Goal: Transaction & Acquisition: Book appointment/travel/reservation

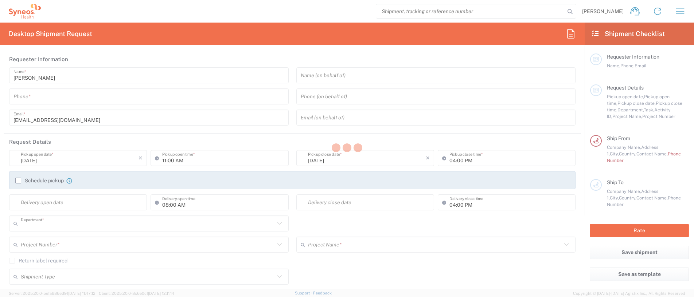
type input "3110"
type input "[GEOGRAPHIC_DATA]"
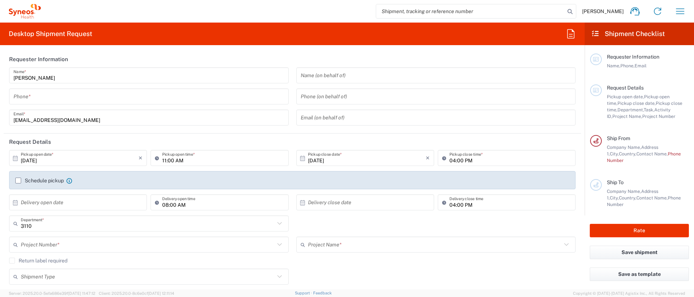
type input "Syneos Health Clinical [GEOGRAPHIC_DATA]"
click at [681, 11] on icon "button" at bounding box center [680, 11] width 12 height 12
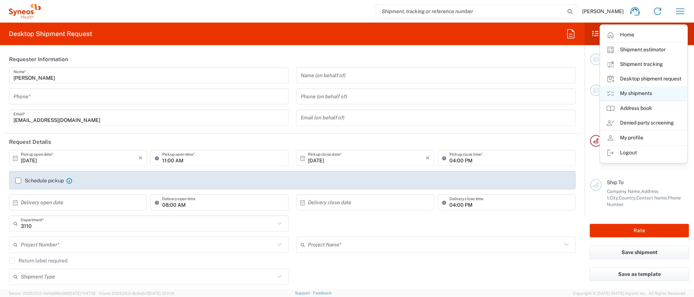
click at [642, 95] on link "My shipments" at bounding box center [643, 93] width 87 height 15
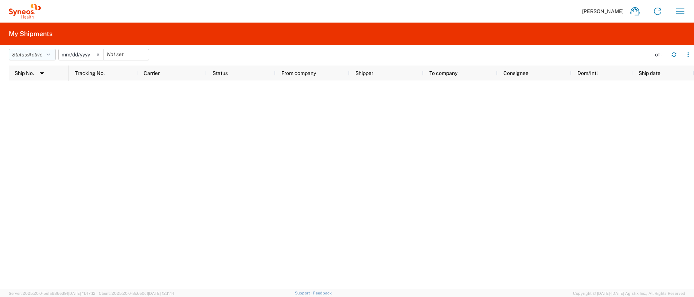
click at [49, 52] on icon "button" at bounding box center [49, 54] width 4 height 5
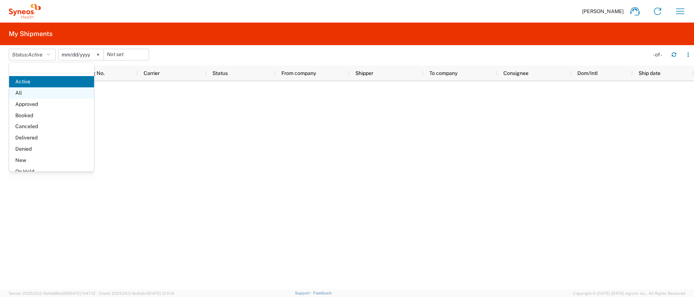
drag, startPoint x: 40, startPoint y: 89, endPoint x: 42, endPoint y: 93, distance: 4.9
click at [42, 93] on span "All" at bounding box center [51, 92] width 85 height 11
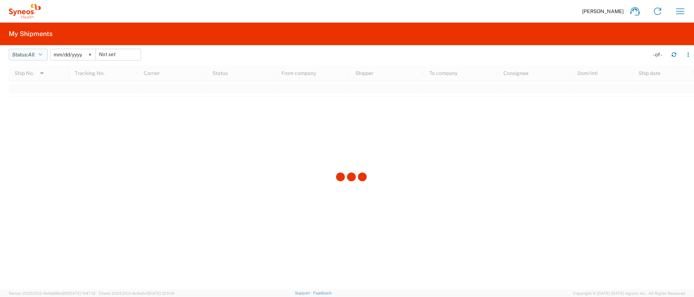
click at [45, 55] on button "Status: All" at bounding box center [28, 55] width 39 height 12
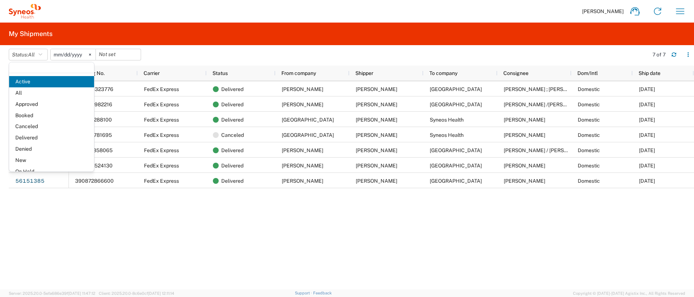
click at [179, 242] on div "393448323776 FedEx Express Delivered ARANTXA LEAL NAVARRO Arantxa Leal Navarro …" at bounding box center [381, 185] width 625 height 208
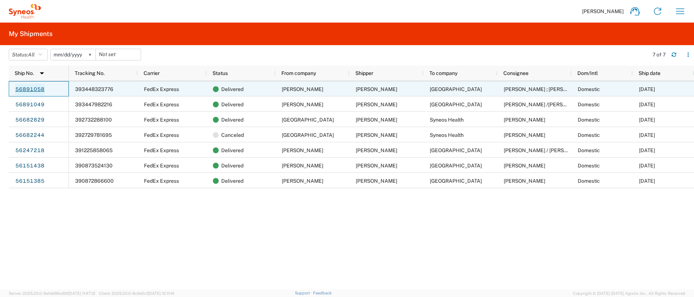
click at [27, 90] on link "56891058" at bounding box center [30, 90] width 30 height 12
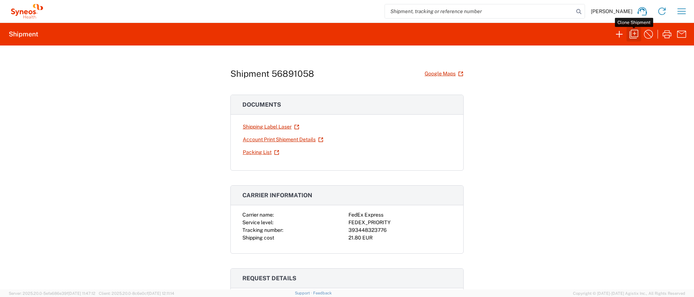
click at [633, 33] on icon "button" at bounding box center [634, 34] width 12 height 12
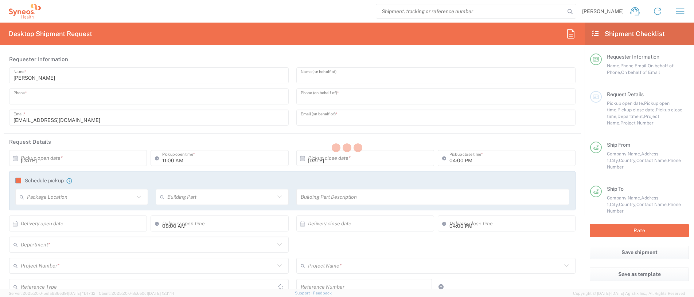
type input "620128167"
type input "Aida Burgos"
type input "+34 690 826 681"
type input "Aida.Burgos2@sanofi.com"
type input "09:00 AM"
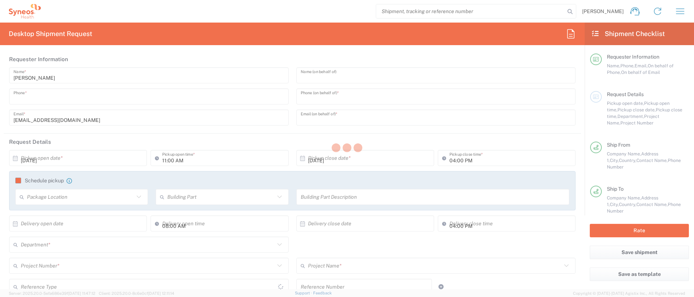
type input "11:00 AM"
type textarea "arantxa.lealnavarro@syneoshealth.com"
type input "ARANTXA LEAL NAVARRO"
type input "Calle Betancunia 6"
type input "Planta 1 puerta 5"
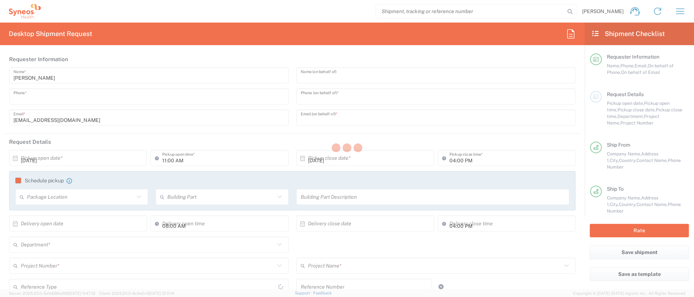
type input "Madrid"
type input "Spain"
type input "28017"
type input "Arantxa Leal Navarro"
type input "620128167"
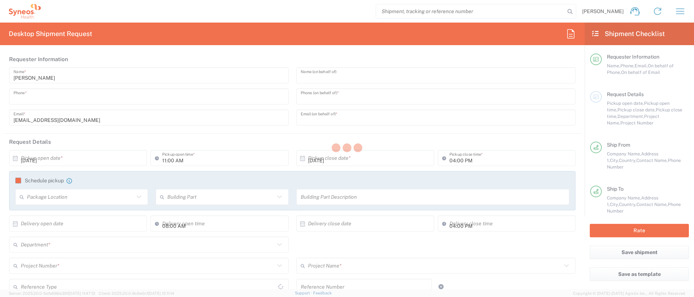
type input "arantxa.lealnavarro@syneoshealth.com"
type input "Hospital Universitario Cruces"
type input "Plaza de Cruces s/n"
type input "Servicio de Farmacia (Planta baja)"
type input "48903 Barakaldo,"
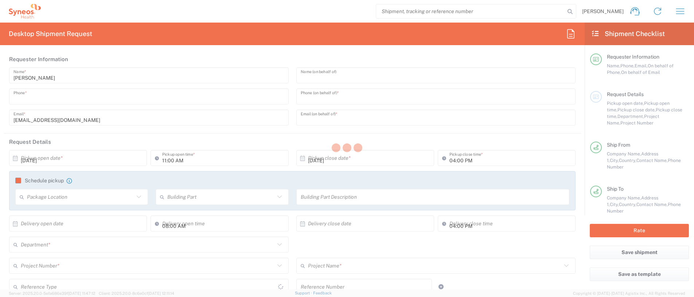
type input "Spain"
type input "48903"
type input "Alazne Bustinza ; Arrate Pilar"
type input "0034 638 974 687"
type input "ensayosclinicos.farmaciacruces@osakidetza.eus"
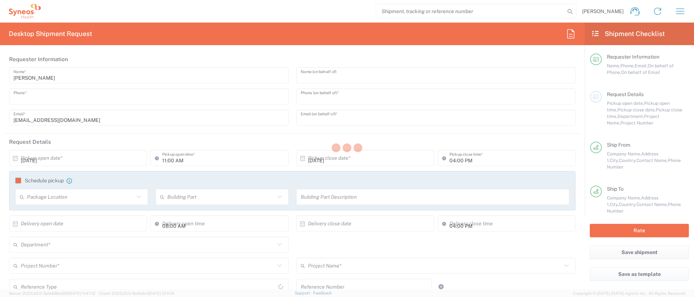
type input "Sender/Shipper"
type input "Not Sold"
type input "Sender/Shipper"
type input "Delivery Duty Paid"
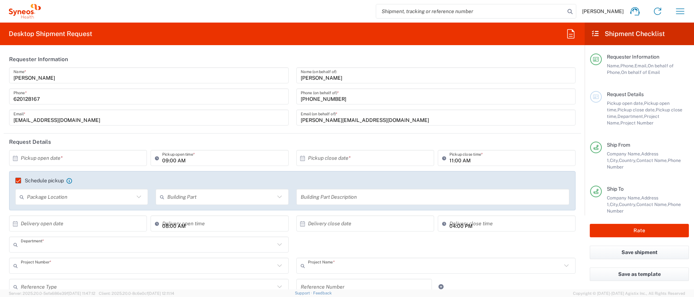
type input "3110"
type input "7061958D"
type input "7061958D-Sanofi-Spain"
type input "Euskal Autonomia Erkidegoa"
type input "Medium Box"
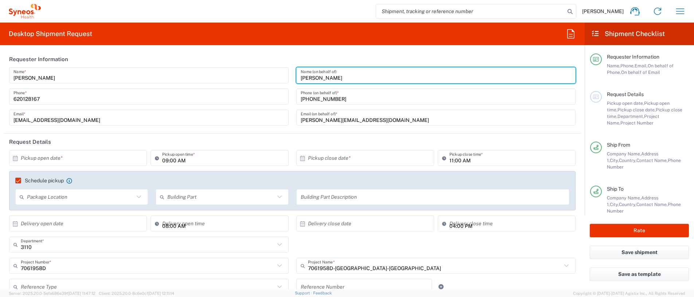
drag, startPoint x: 333, startPoint y: 81, endPoint x: 296, endPoint y: 79, distance: 37.2
click at [301, 79] on input "Aida Burgos" at bounding box center [436, 75] width 271 height 13
type input "Laura Arce"
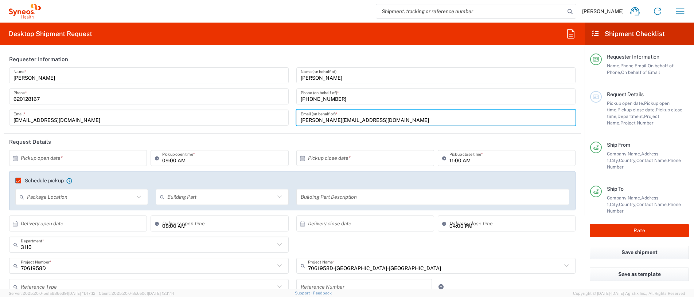
drag, startPoint x: 359, startPoint y: 121, endPoint x: 292, endPoint y: 121, distance: 67.0
click at [296, 121] on div "Aida.Burgos2@sanofi.com Email (on behalf of) *" at bounding box center [435, 118] width 279 height 16
paste input "laura.arce"
type input "laura.arce@sanofi.com"
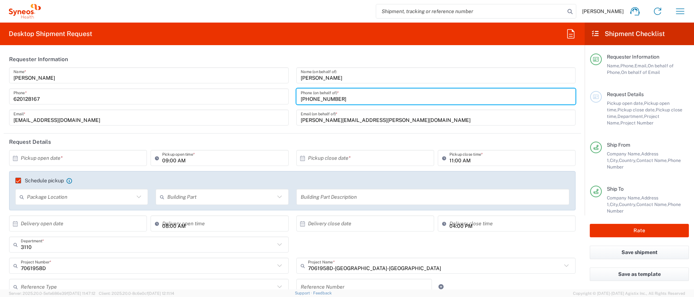
drag, startPoint x: 338, startPoint y: 97, endPoint x: 306, endPoint y: 99, distance: 32.2
click at [306, 99] on input "+34 690 826 681" at bounding box center [436, 96] width 271 height 13
paste input "30 263 436"
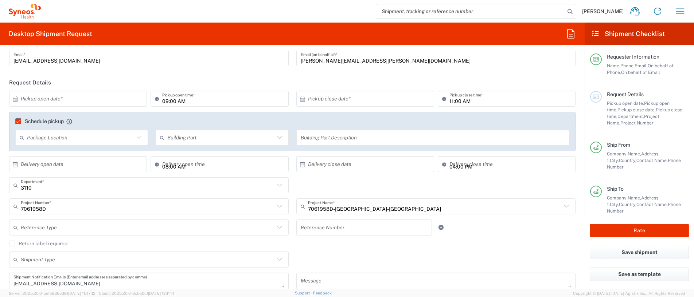
scroll to position [73, 0]
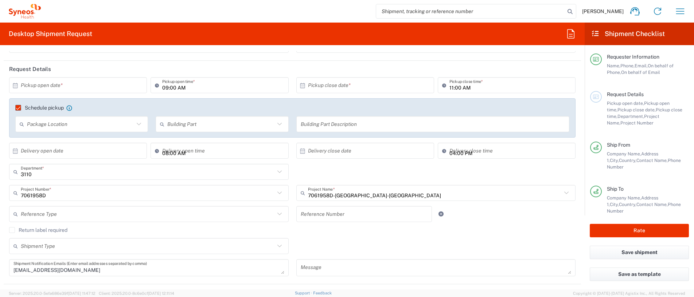
type input "+34 630 263 436"
type input "10:21 AM"
click at [511, 152] on input "10:21 AM" at bounding box center [510, 151] width 122 height 13
click at [486, 158] on div "10:21 AM Delivery close time" at bounding box center [507, 151] width 138 height 16
click at [488, 154] on input "10:21 AM" at bounding box center [510, 151] width 122 height 13
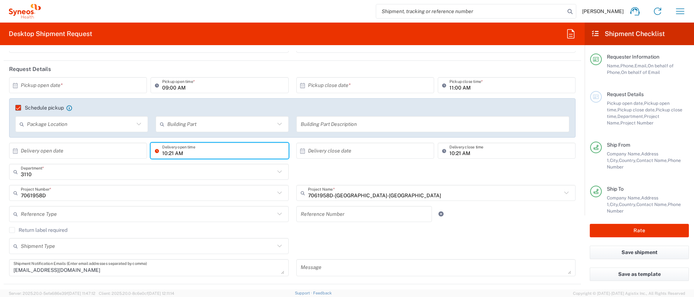
click at [211, 154] on input "10:21 AM" at bounding box center [223, 151] width 122 height 13
click at [212, 151] on input "10:21 AM" at bounding box center [223, 151] width 122 height 13
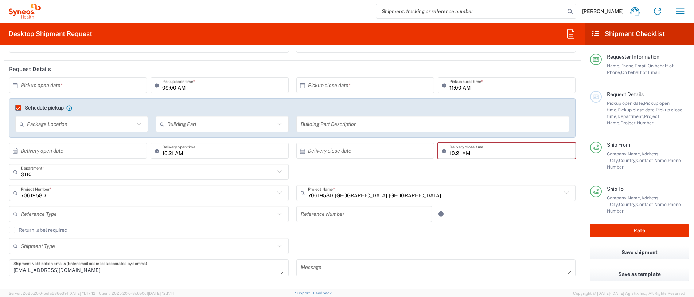
click at [155, 150] on icon at bounding box center [158, 151] width 7 height 12
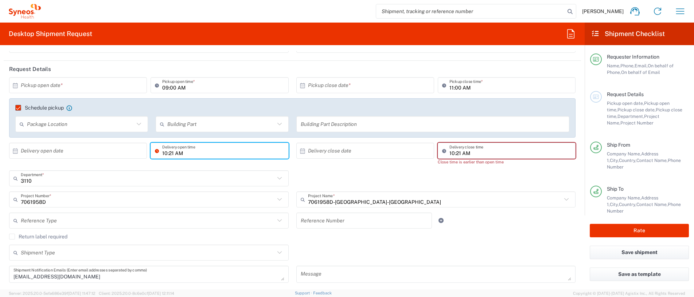
click at [155, 152] on icon at bounding box center [158, 151] width 7 height 12
click at [184, 155] on input "10:21 AM" at bounding box center [223, 151] width 122 height 13
click at [162, 152] on input "10:21 AM" at bounding box center [223, 151] width 122 height 13
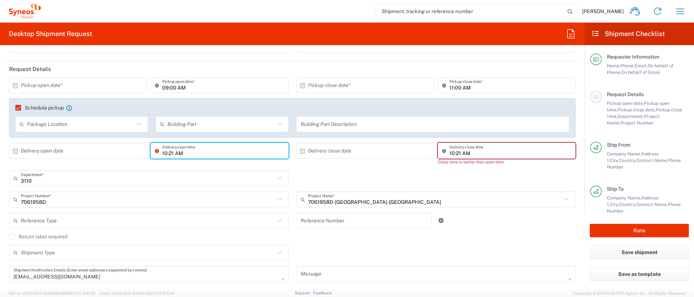
click at [165, 153] on input "10:21 AM" at bounding box center [223, 151] width 122 height 13
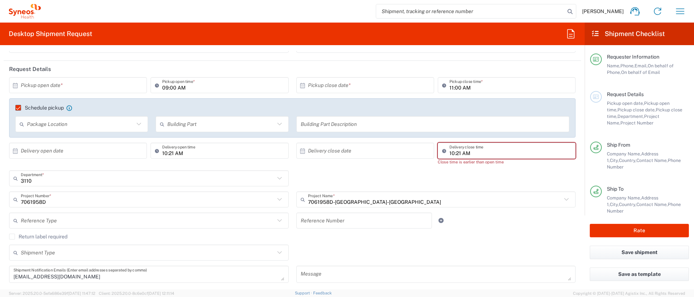
click at [155, 150] on icon at bounding box center [158, 151] width 7 height 12
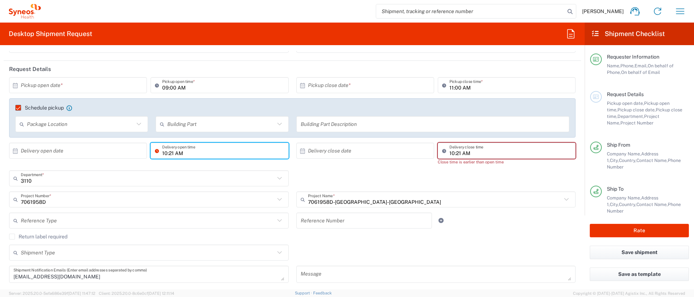
click at [171, 156] on input "10:21 AM" at bounding box center [223, 151] width 122 height 13
click at [189, 153] on input "8 AM" at bounding box center [223, 151] width 122 height 13
click at [162, 154] on input "8 AM" at bounding box center [223, 151] width 122 height 13
type input "08:00 AM"
click at [481, 153] on input "10:21 AM" at bounding box center [510, 151] width 122 height 13
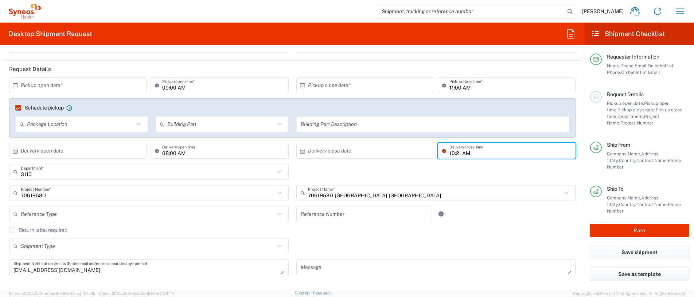
drag, startPoint x: 461, startPoint y: 154, endPoint x: 442, endPoint y: 157, distance: 19.5
click at [449, 157] on input "10:21 AM" at bounding box center [510, 151] width 122 height 13
type input "16:00 PM"
click at [464, 166] on div "3110 Department * 3110 3000 3100 3109 3111 3112 3125 3130 3135 3136 3150 3155 3…" at bounding box center [292, 174] width 574 height 21
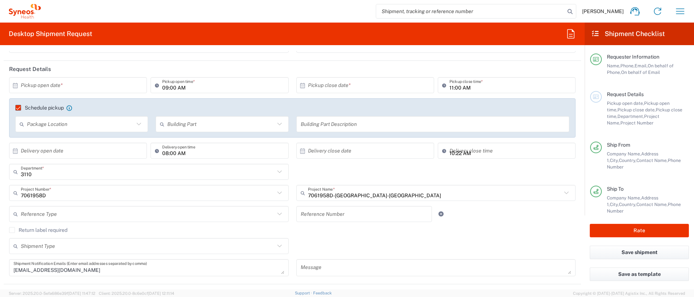
click at [454, 154] on input "10:22 AM" at bounding box center [510, 151] width 122 height 13
click at [446, 169] on div "3110 Department * 3110 3000 3100 3109 3111 3112 3125 3130 3135 3136 3150 3155 3…" at bounding box center [292, 174] width 574 height 21
drag, startPoint x: 438, startPoint y: 153, endPoint x: 443, endPoint y: 150, distance: 5.4
click at [442, 153] on icon at bounding box center [445, 151] width 7 height 12
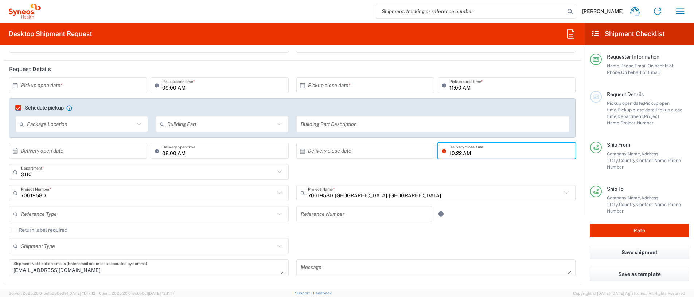
click at [449, 150] on input "10:22 AM" at bounding box center [510, 151] width 122 height 13
type input "M"
click at [449, 153] on input "10:00 PM" at bounding box center [510, 151] width 122 height 13
click at [451, 145] on input "16:00 PM" at bounding box center [510, 151] width 122 height 13
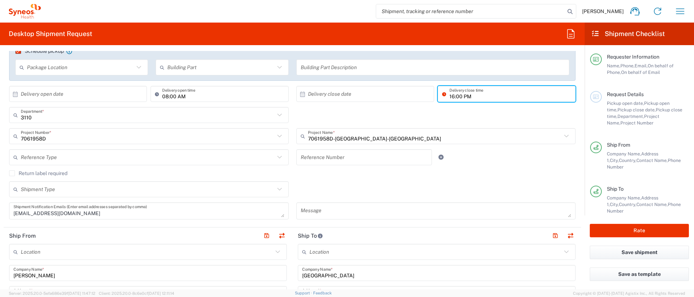
scroll to position [146, 0]
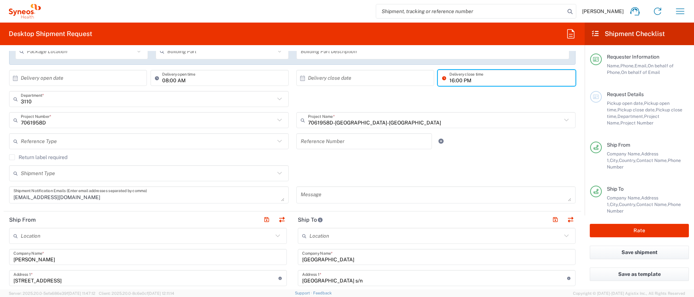
type input "16:00 PM"
click at [188, 169] on input "text" at bounding box center [148, 173] width 254 height 13
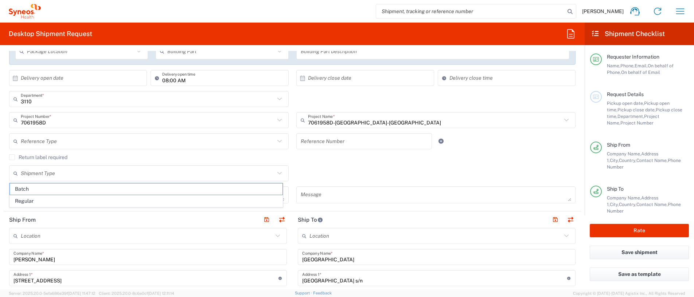
click at [299, 79] on icon at bounding box center [302, 78] width 7 height 7
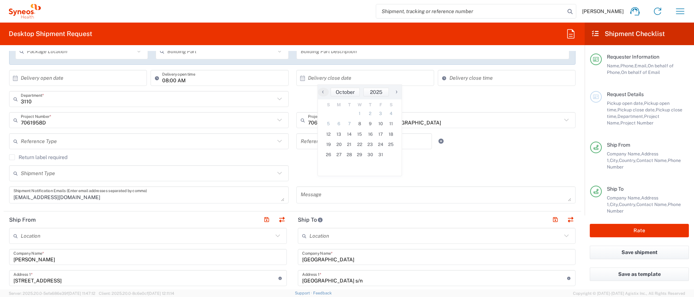
drag, startPoint x: 270, startPoint y: 120, endPoint x: 264, endPoint y: 119, distance: 5.9
click at [269, 120] on div "7061958D Project Number *" at bounding box center [148, 120] width 279 height 16
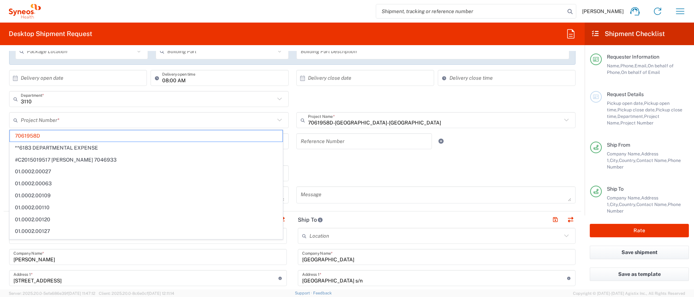
click at [458, 101] on div "3110 Department * 3110 3000 3100 3109 3111 3112 3125 3130 3135 3136 3150 3155 3…" at bounding box center [292, 101] width 574 height 21
type input "7061958D"
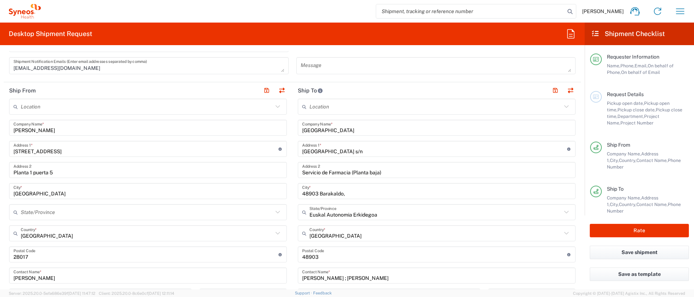
scroll to position [291, 0]
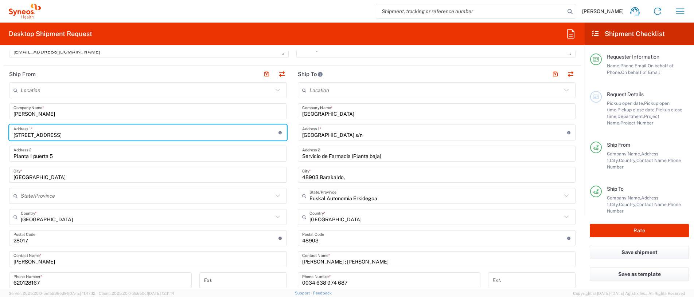
drag, startPoint x: 60, startPoint y: 136, endPoint x: 84, endPoint y: 120, distance: 29.2
click at [13, 133] on input "Calle Betancunia 6" at bounding box center [145, 132] width 265 height 13
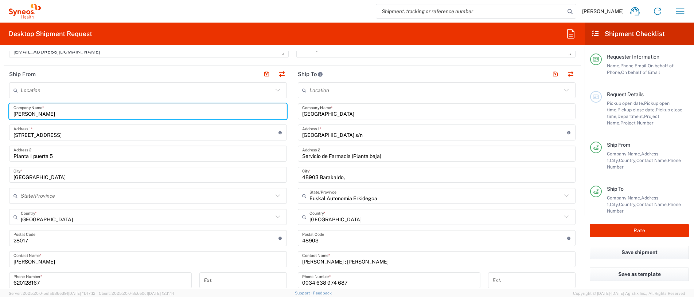
drag, startPoint x: 80, startPoint y: 116, endPoint x: 23, endPoint y: 95, distance: 60.5
click at [13, 113] on div "ARANTXA LEAL NAVARRO Company Name *" at bounding box center [148, 111] width 278 height 16
type input "SYNEOS HEALTH"
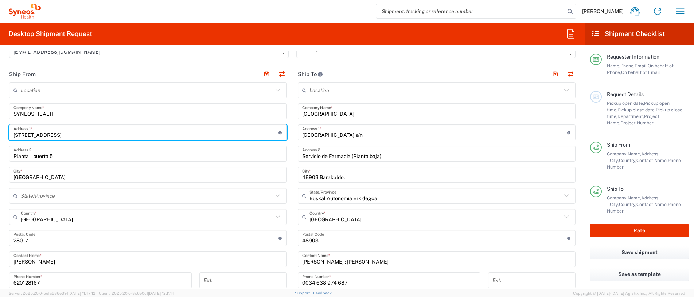
drag, startPoint x: 68, startPoint y: 132, endPoint x: 28, endPoint y: 137, distance: 40.0
click at [28, 137] on input "Calle Betancunia 6" at bounding box center [145, 132] width 265 height 13
type input "Calle Hernani 59"
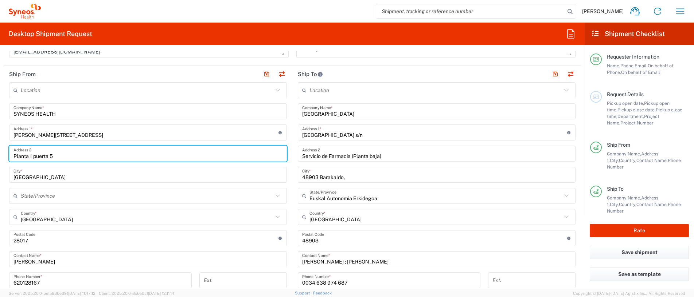
drag, startPoint x: 57, startPoint y: 156, endPoint x: 30, endPoint y: 155, distance: 27.3
click at [30, 155] on input "Planta 1 puerta 5" at bounding box center [147, 154] width 269 height 13
type input "Planta 3"
click at [34, 239] on input "undefined" at bounding box center [145, 238] width 265 height 13
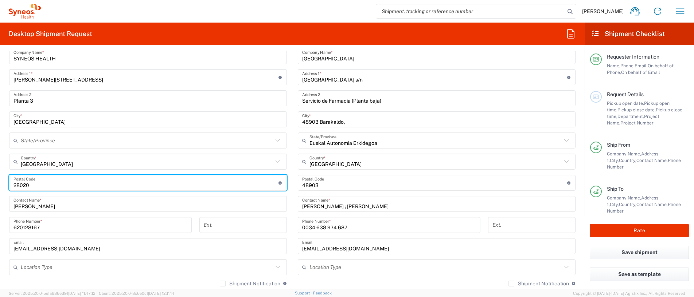
scroll to position [364, 0]
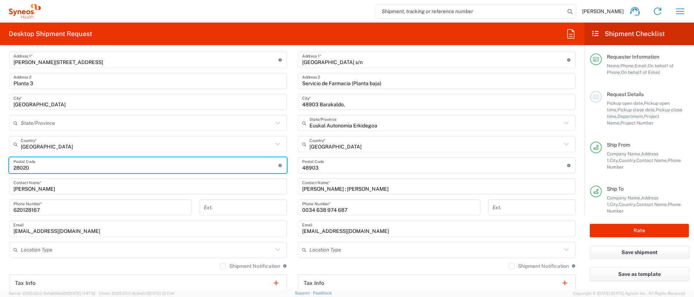
type input "28020"
click at [126, 200] on div "620128167 Phone Number *" at bounding box center [100, 208] width 183 height 16
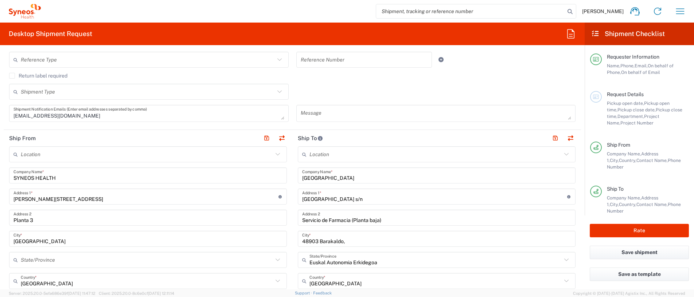
scroll to position [219, 0]
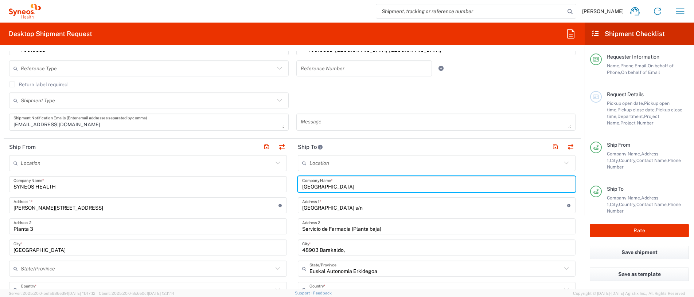
drag, startPoint x: 367, startPoint y: 187, endPoint x: 298, endPoint y: 193, distance: 69.2
type input "Laura Arce"
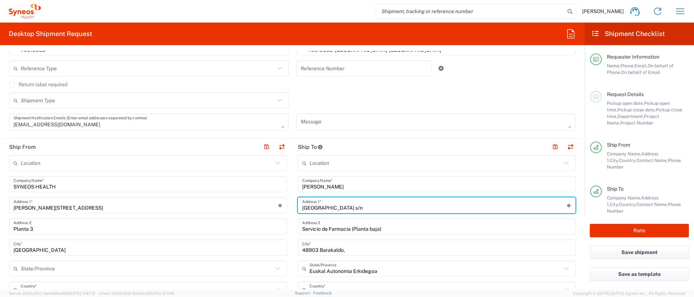
drag, startPoint x: 347, startPoint y: 209, endPoint x: 297, endPoint y: 209, distance: 49.9
click at [302, 209] on input "Plaza de Cruces s/n" at bounding box center [434, 205] width 265 height 13
type input "Calle San Isidro, 6"
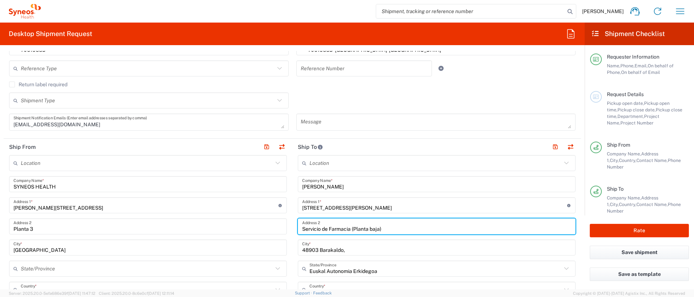
drag, startPoint x: 380, startPoint y: 229, endPoint x: 292, endPoint y: 224, distance: 88.0
click at [298, 231] on div "Servicio de Farmacia (Planta baja) Address 2" at bounding box center [437, 227] width 278 height 16
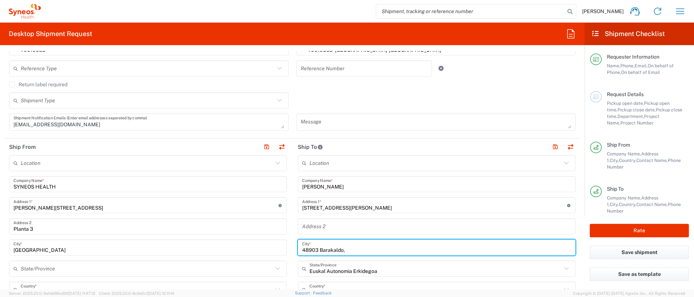
drag, startPoint x: 347, startPoint y: 252, endPoint x: 296, endPoint y: 251, distance: 50.6
click at [298, 251] on div "48903 Barakaldo, City *" at bounding box center [437, 248] width 278 height 16
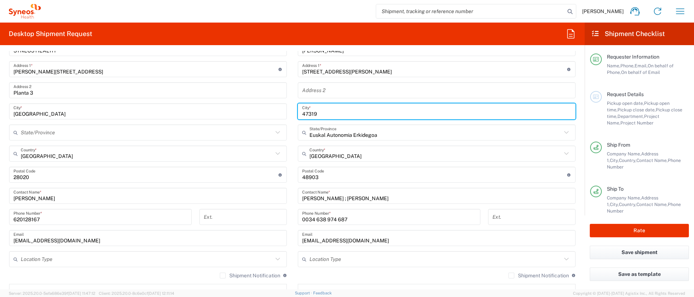
scroll to position [364, 0]
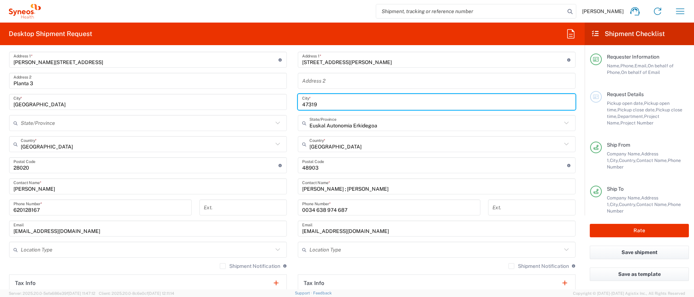
type input "47319"
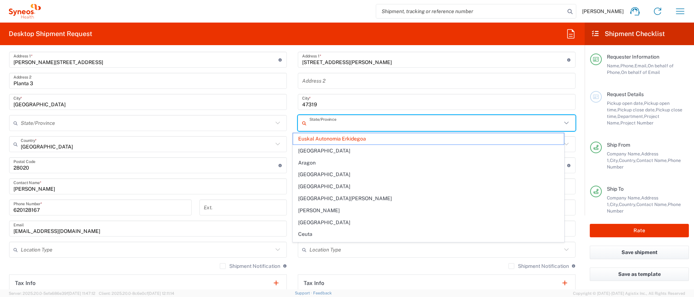
drag, startPoint x: 379, startPoint y: 127, endPoint x: 330, endPoint y: 127, distance: 48.1
click at [330, 127] on input "text" at bounding box center [435, 123] width 252 height 13
click at [357, 106] on input "47319" at bounding box center [436, 102] width 269 height 13
type input "Euskal Autonomia Erkidegoa"
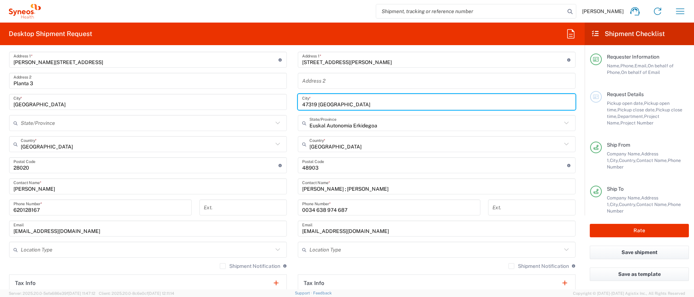
type input "47319 Rábano"
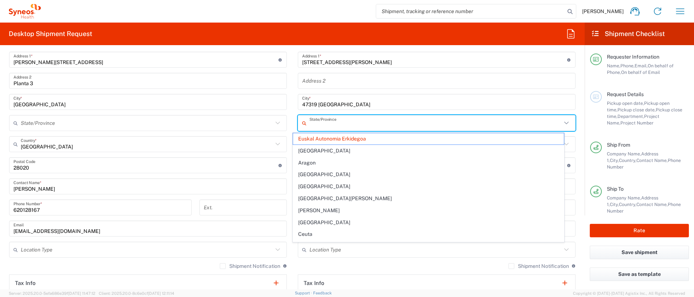
drag, startPoint x: 361, startPoint y: 123, endPoint x: 371, endPoint y: 130, distance: 12.5
click at [361, 123] on input "text" at bounding box center [435, 123] width 252 height 13
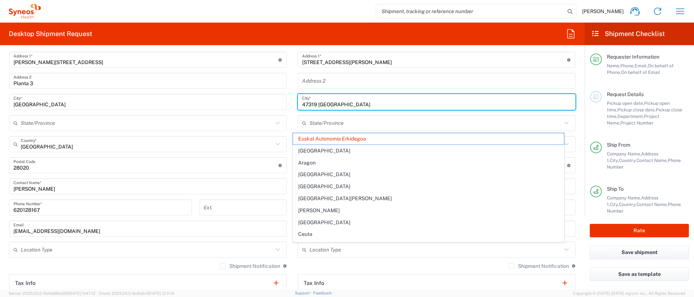
click at [376, 108] on input "47319 Rábano" at bounding box center [436, 102] width 269 height 13
type input "Euskal Autonomia Erkidegoa"
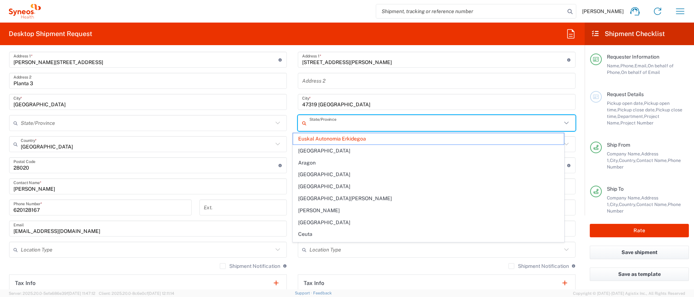
drag, startPoint x: 377, startPoint y: 128, endPoint x: 332, endPoint y: 131, distance: 44.9
click at [332, 131] on div "State/Province" at bounding box center [437, 123] width 278 height 16
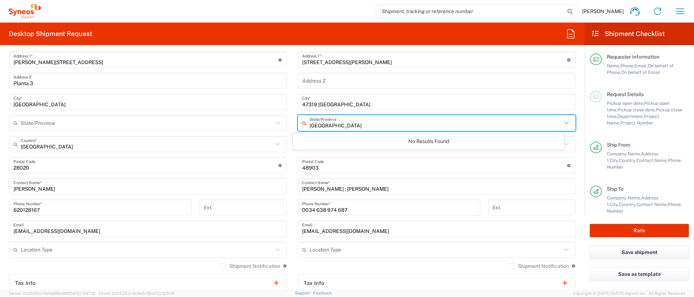
type input "Valladolid"
click at [443, 104] on input "47319 Rábano" at bounding box center [436, 102] width 269 height 13
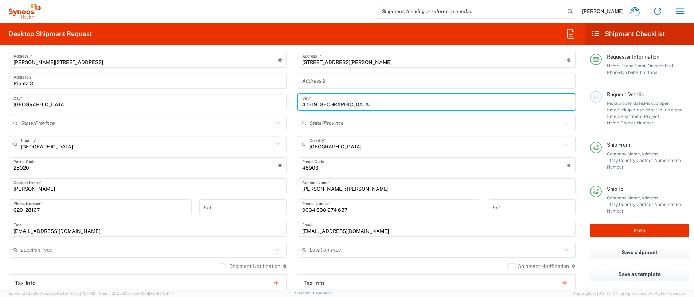
click at [331, 123] on input "text" at bounding box center [435, 123] width 252 height 13
type input "Euskal Autonomia Erkidegoa"
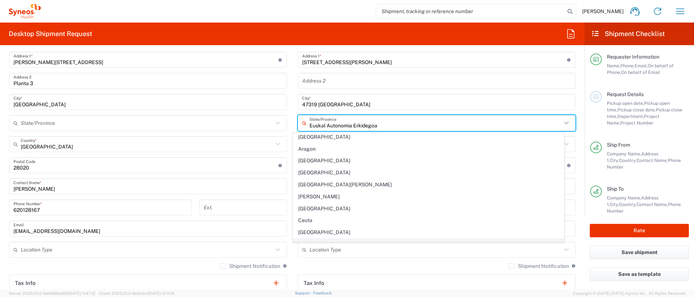
scroll to position [0, 0]
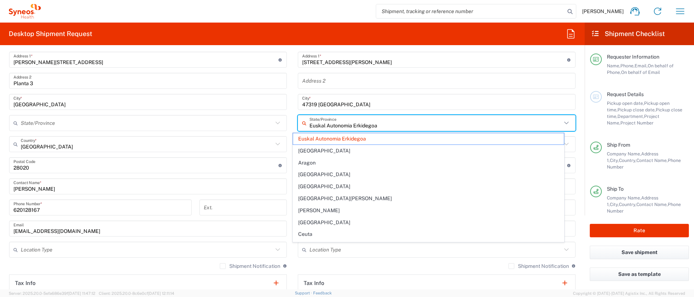
click at [425, 85] on input "text" at bounding box center [436, 81] width 269 height 13
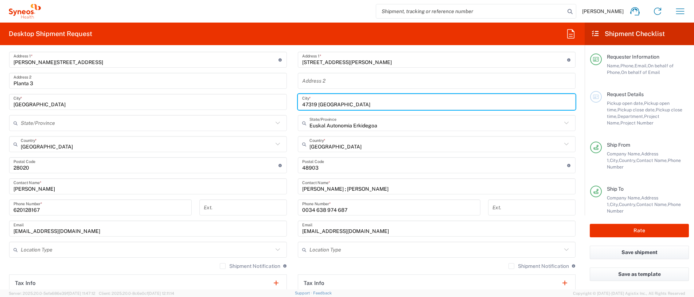
click at [312, 104] on input "47319 Rábano" at bounding box center [436, 102] width 269 height 13
drag, startPoint x: 313, startPoint y: 104, endPoint x: 296, endPoint y: 104, distance: 16.4
click at [298, 104] on div "47319 Rábano City *" at bounding box center [437, 102] width 278 height 16
type input "Rábano"
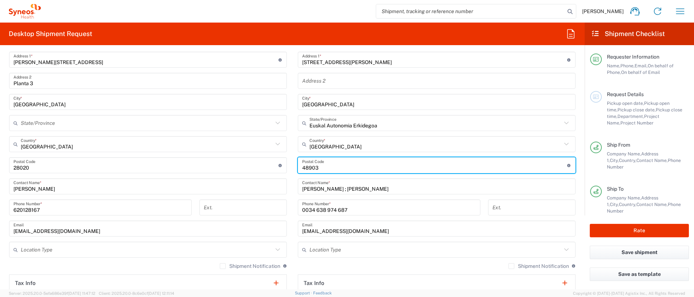
drag, startPoint x: 326, startPoint y: 167, endPoint x: 297, endPoint y: 167, distance: 29.2
click at [302, 167] on input "undefined" at bounding box center [434, 165] width 265 height 13
paste input "47319"
type input "47319"
click at [405, 124] on input "Euskal Autonomia Erkidegoa" at bounding box center [435, 123] width 252 height 13
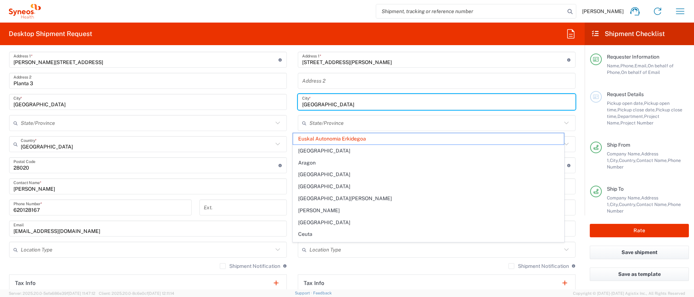
click at [416, 106] on input "Rábano" at bounding box center [436, 102] width 269 height 13
type input "Euskal Autonomia Erkidegoa"
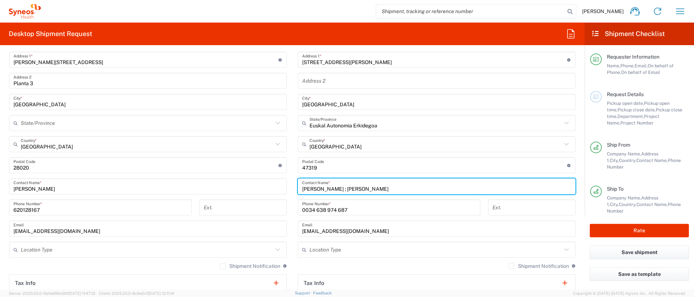
drag, startPoint x: 388, startPoint y: 192, endPoint x: 296, endPoint y: 195, distance: 92.2
click at [298, 195] on div "Location Addison Whitney LLC-Morrisvile NC US Barcelona-Syneos Health BioSector…" at bounding box center [437, 162] width 278 height 306
type input "Laura Arce"
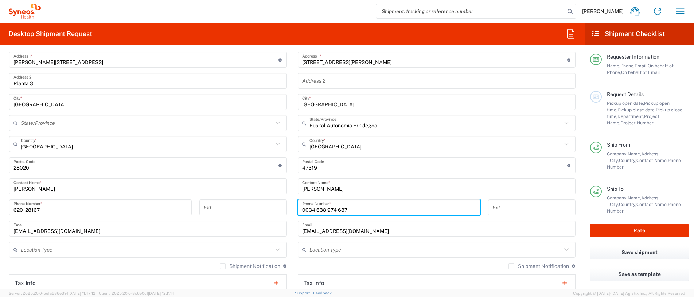
drag, startPoint x: 399, startPoint y: 213, endPoint x: 297, endPoint y: 210, distance: 102.4
click at [302, 210] on input "0034 638 974 687" at bounding box center [389, 207] width 174 height 13
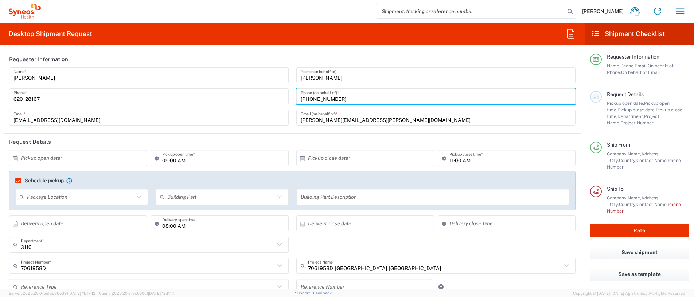
drag, startPoint x: 338, startPoint y: 101, endPoint x: 296, endPoint y: 102, distance: 42.3
click at [301, 101] on input "+34 630 263 436" at bounding box center [436, 96] width 271 height 13
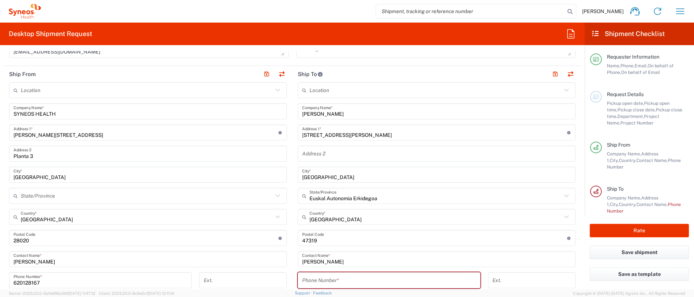
scroll to position [437, 0]
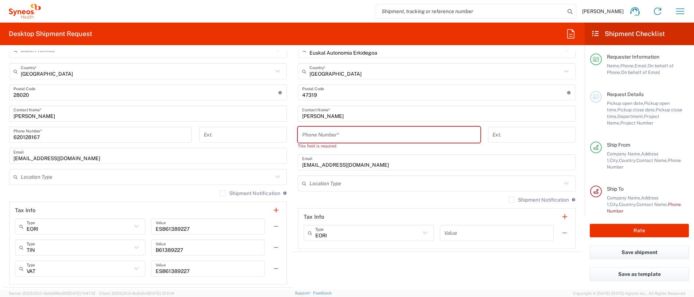
click at [334, 136] on input "tel" at bounding box center [389, 135] width 174 height 13
paste input "+34 630 263 436"
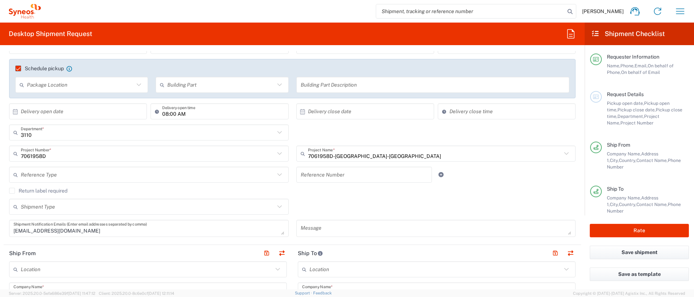
scroll to position [0, 0]
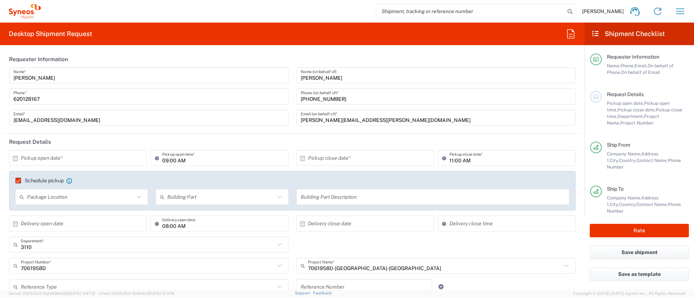
type input "+34 630 263 436"
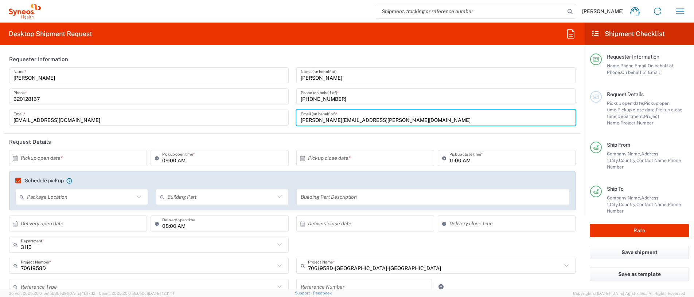
drag, startPoint x: 355, startPoint y: 120, endPoint x: 295, endPoint y: 119, distance: 59.8
click at [301, 117] on input "laura.arce@sanofi.com" at bounding box center [436, 117] width 271 height 13
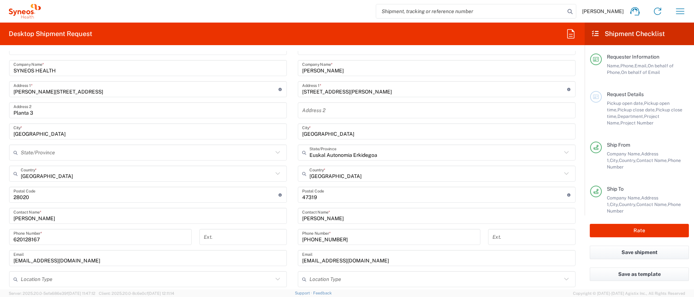
scroll to position [364, 0]
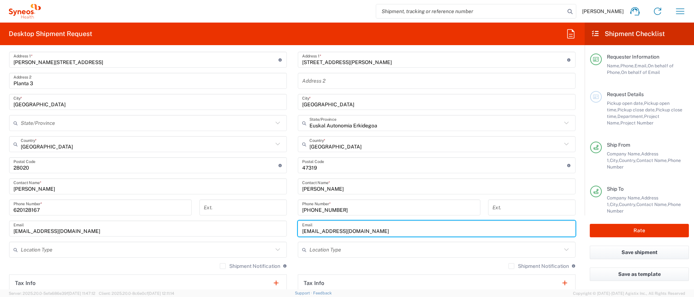
drag, startPoint x: 425, startPoint y: 230, endPoint x: 294, endPoint y: 232, distance: 131.2
click at [298, 232] on div "ensayosclinicos.farmaciacruces@osakidetza.eus Email" at bounding box center [437, 229] width 278 height 16
paste input "laura.arce@sanofi.com"
type input "laura.arce@sanofi.com"
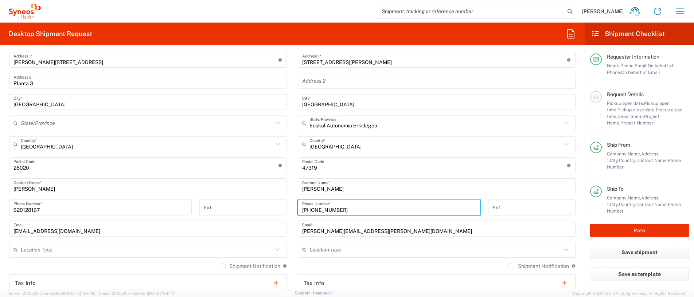
click at [382, 206] on input "+34 630 263 436" at bounding box center [389, 207] width 174 height 13
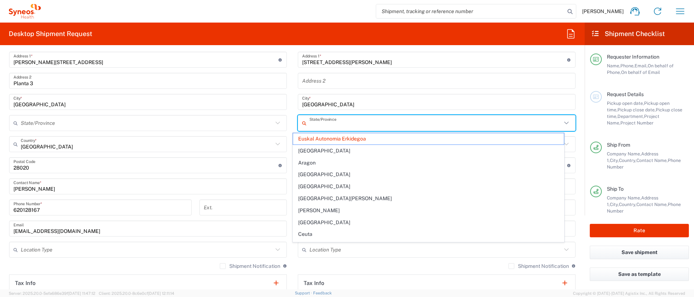
click at [432, 126] on input "text" at bounding box center [435, 123] width 252 height 13
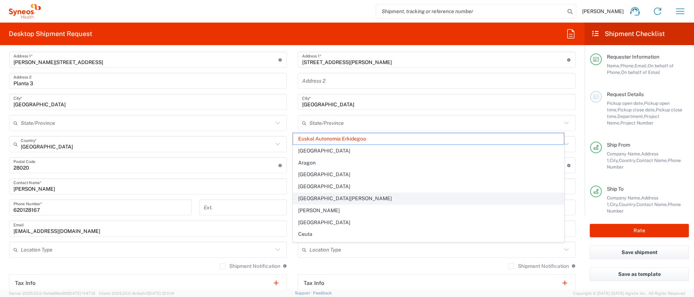
click at [331, 197] on span "Castilla y León" at bounding box center [428, 198] width 271 height 11
type input "Castilla y León"
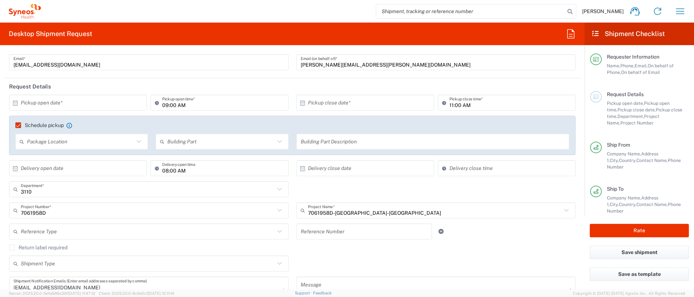
scroll to position [73, 0]
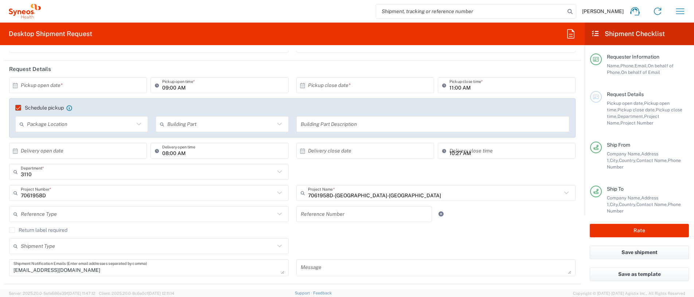
click at [499, 157] on input "10:27 AM" at bounding box center [510, 151] width 122 height 13
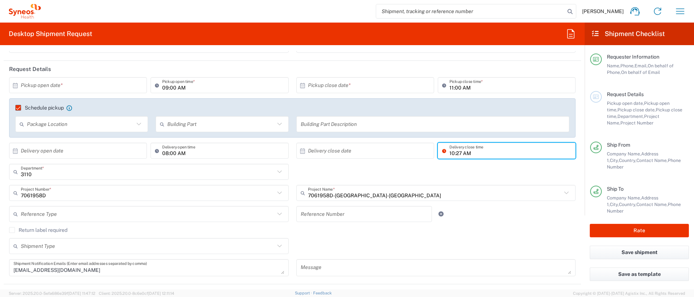
click at [483, 153] on input "10:27 AM" at bounding box center [510, 151] width 122 height 13
type input "1"
type input "04:00 PM"
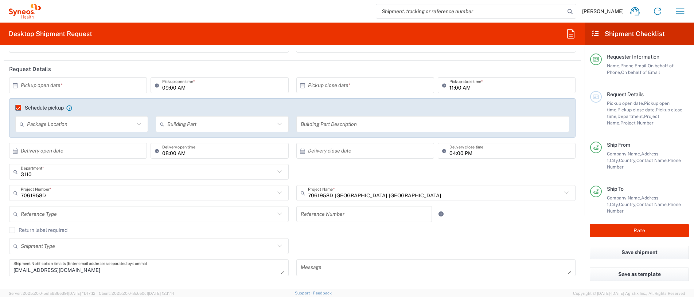
click at [489, 173] on div "3110 Department * 3110 3000 3100 3109 3111 3112 3125 3130 3135 3136 3150 3155 3…" at bounding box center [292, 174] width 574 height 21
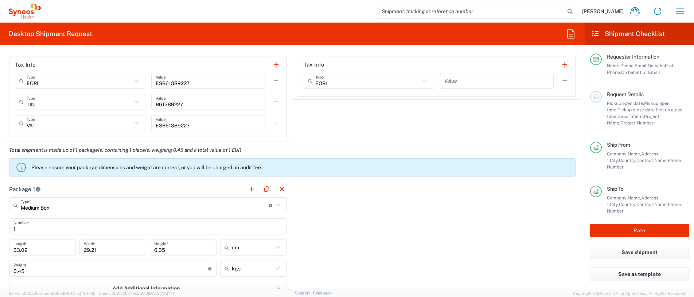
scroll to position [656, 0]
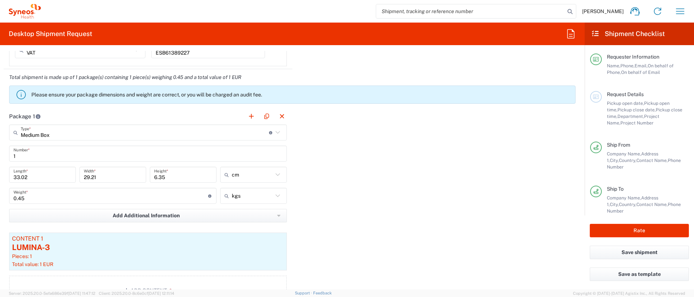
click at [27, 196] on input "0.45" at bounding box center [110, 196] width 195 height 13
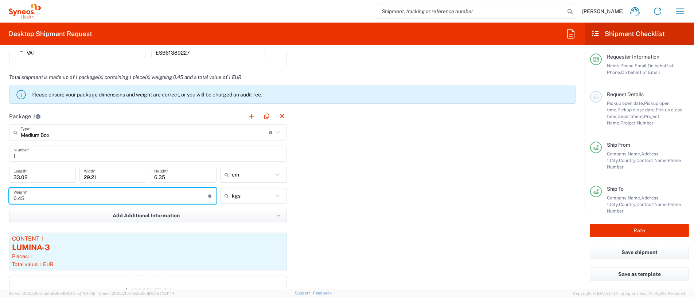
drag, startPoint x: 27, startPoint y: 196, endPoint x: 10, endPoint y: 199, distance: 17.7
click at [10, 199] on div "0.45 Weight * Total weight of package(s) in pounds or kilograms" at bounding box center [112, 196] width 207 height 16
type input "2"
click at [156, 154] on input "1" at bounding box center [147, 154] width 269 height 13
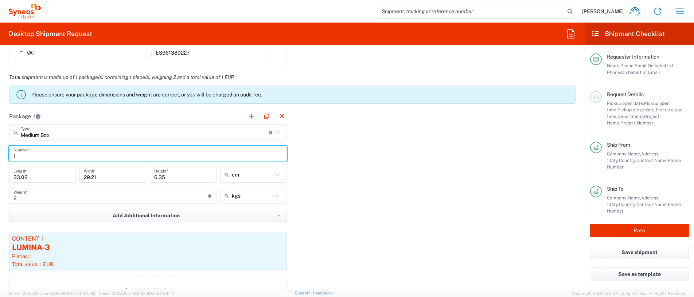
click at [275, 132] on icon at bounding box center [277, 132] width 4 height 3
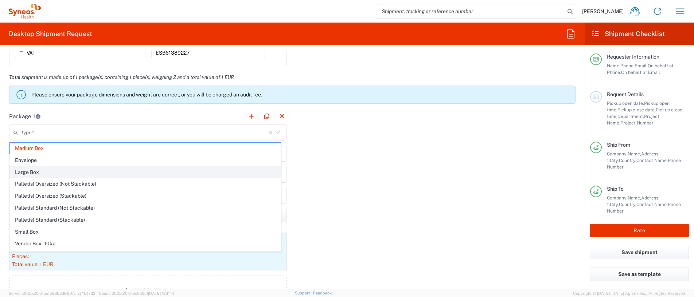
click at [74, 173] on span "Large Box" at bounding box center [145, 172] width 271 height 11
type input "Large Box"
type input "44.45"
type input "31.75"
type input "7.62"
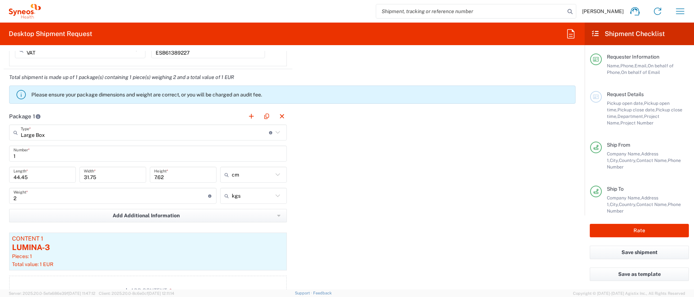
click at [99, 153] on input "1" at bounding box center [147, 154] width 269 height 13
click at [277, 242] on icon "button" at bounding box center [280, 239] width 7 height 5
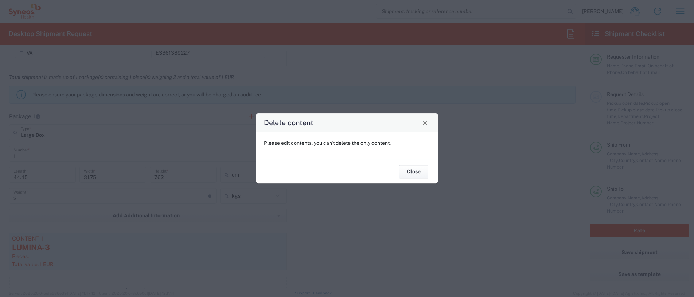
click at [407, 175] on button "Close" at bounding box center [413, 171] width 29 height 13
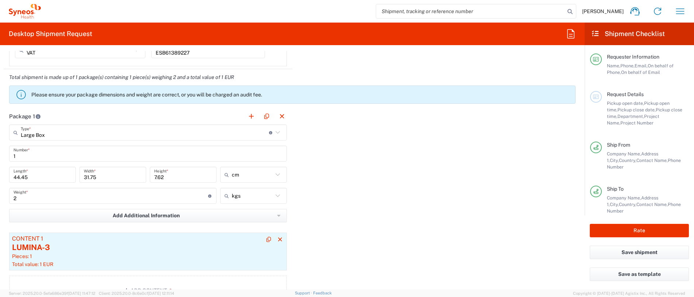
scroll to position [729, 0]
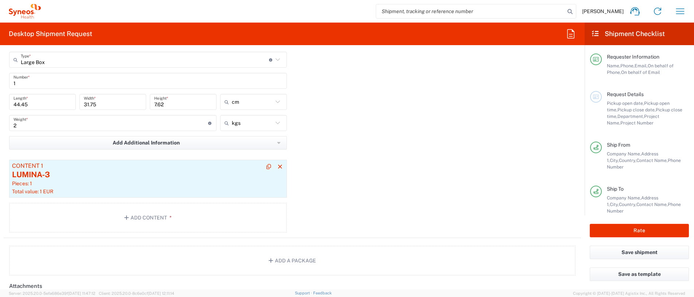
click at [83, 185] on div "Pieces: 1" at bounding box center [148, 183] width 272 height 7
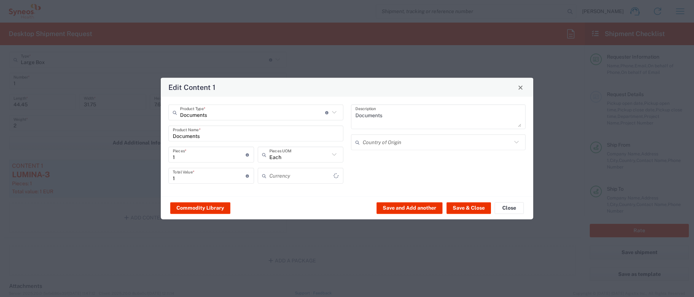
click at [40, 172] on div "Edit Content 1 Documents Product Type * Document: Paper document generated inte…" at bounding box center [347, 148] width 694 height 297
type input "Euro"
click at [479, 208] on button "Save & Close" at bounding box center [468, 208] width 44 height 12
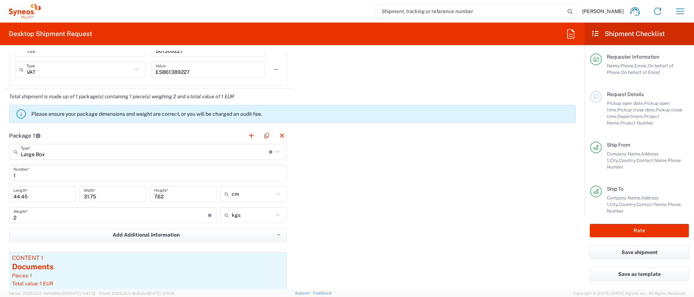
scroll to position [199, 0]
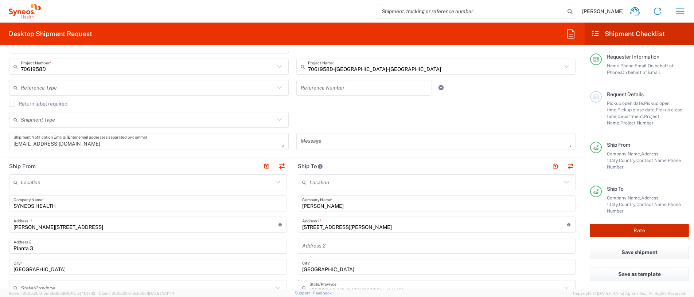
click at [649, 233] on button "Rate" at bounding box center [639, 230] width 99 height 13
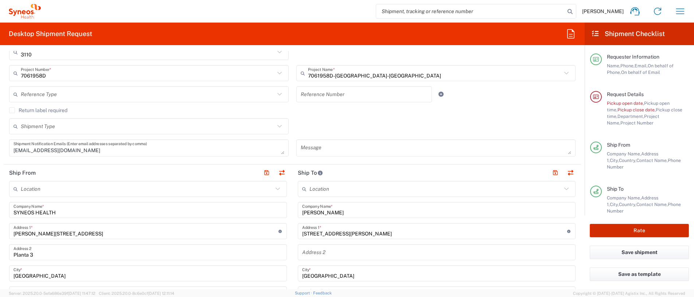
scroll to position [206, 0]
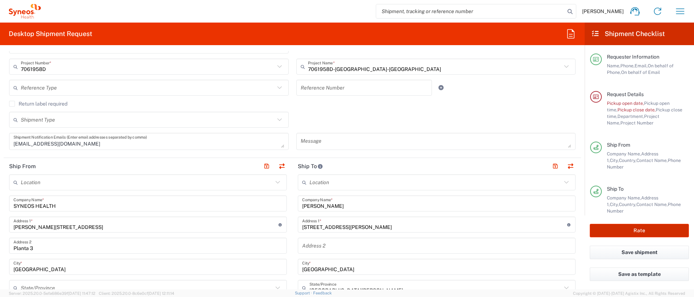
click at [637, 230] on button "Rate" at bounding box center [639, 230] width 99 height 13
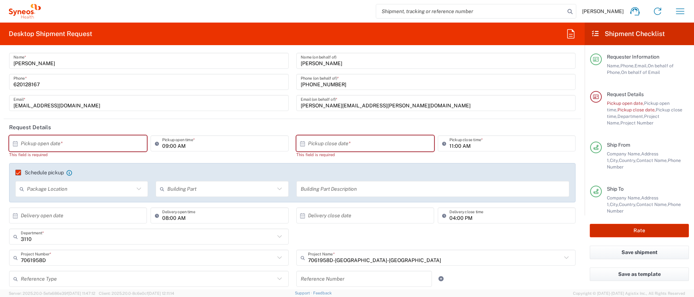
scroll to position [0, 0]
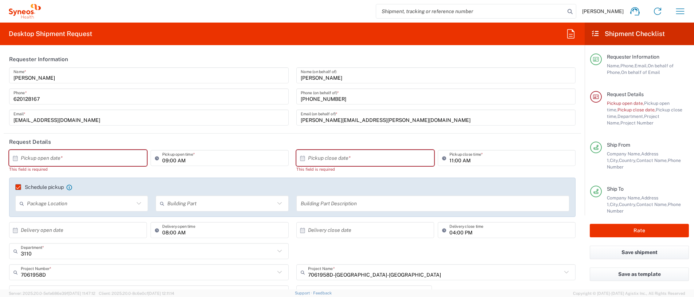
click at [15, 158] on icon at bounding box center [15, 158] width 7 height 7
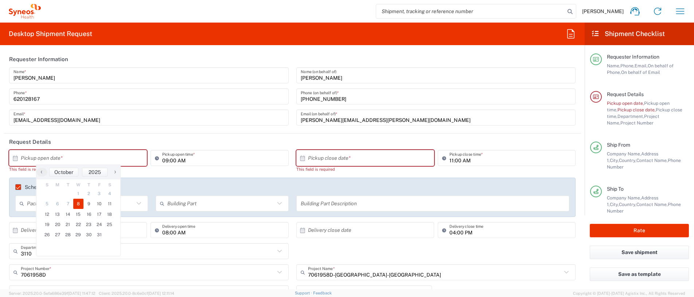
click at [80, 203] on span "8" at bounding box center [78, 204] width 11 height 10
type input "10/08/2025"
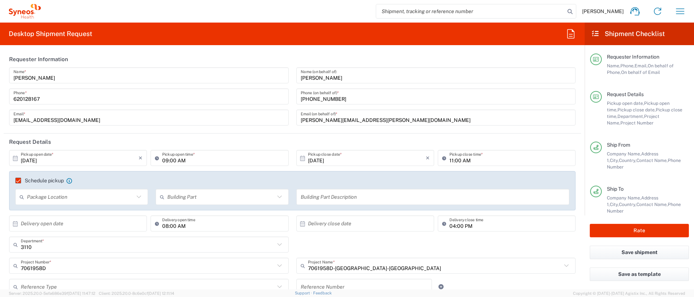
click at [15, 158] on icon at bounding box center [15, 158] width 7 height 7
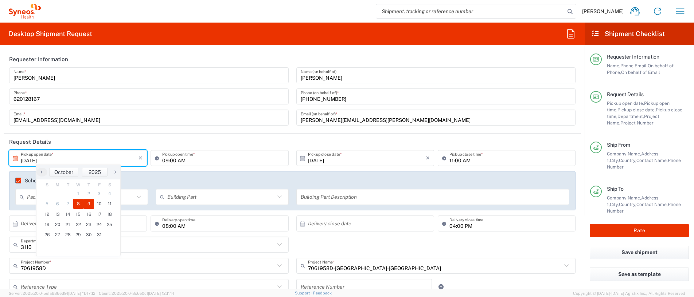
click at [90, 203] on span "9" at bounding box center [88, 204] width 11 height 10
type input "10/09/2025"
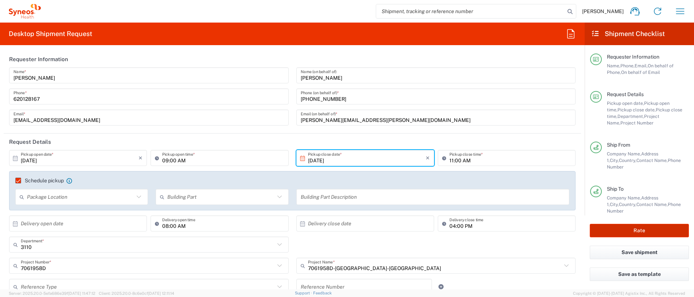
click at [639, 226] on button "Rate" at bounding box center [639, 230] width 99 height 13
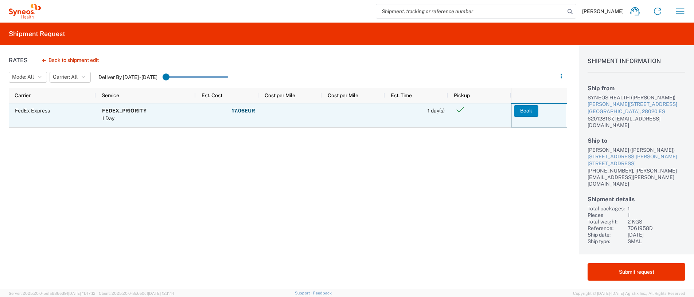
click at [530, 111] on button "Book" at bounding box center [526, 111] width 24 height 12
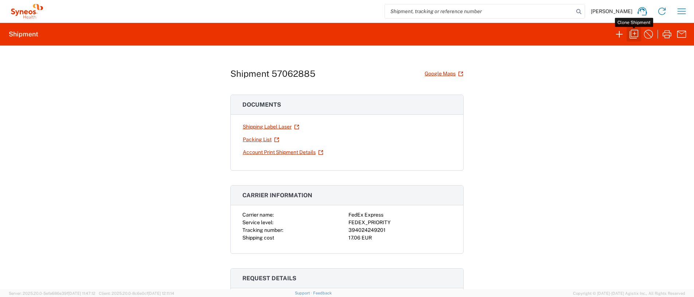
click at [635, 34] on icon "button" at bounding box center [633, 34] width 9 height 9
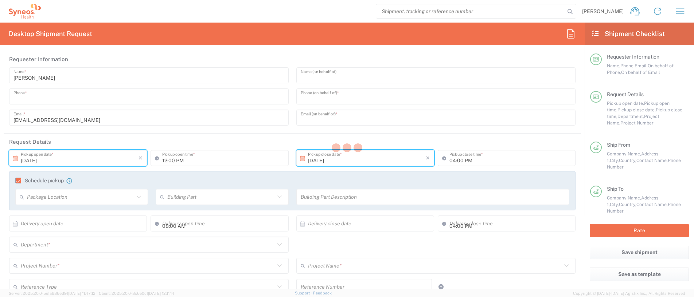
type input "620128167"
type input "Laura Arce"
type input "+34 630 263 436"
type input "laura.arce@sanofi.com"
type input "10/09/2025"
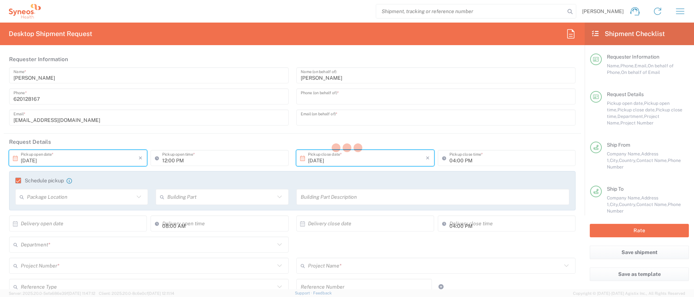
type input "09:00 AM"
type input "10/09/2025"
type input "11:00 AM"
type textarea "arantxa.lealnavarro@syneoshealth.com"
type input "SYNEOS HEALTH"
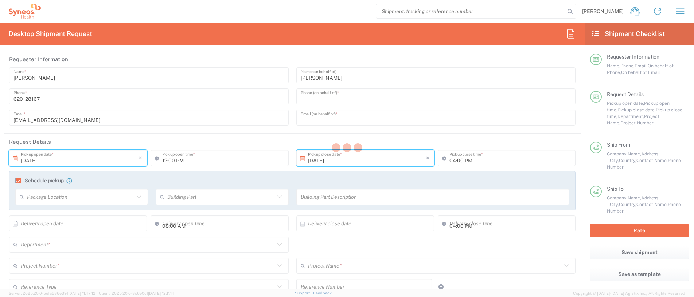
type input "Calle Hernani 59"
type input "Planta 3"
type input "Madrid"
type input "Spain"
type input "28020"
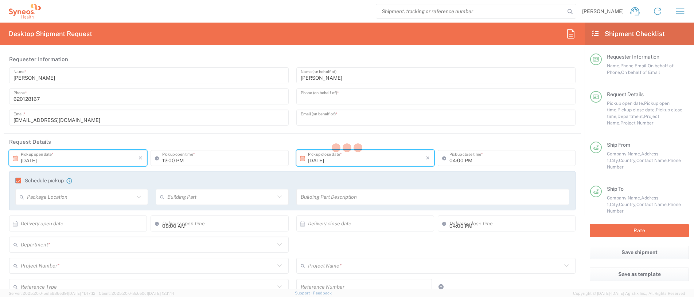
type input "Arantxa Leal Navarro"
type input "620128167"
type input "arantxa.lealnavarro@syneoshealth.com"
type input "Laura Arce"
type input "Calle San Isidro, 6"
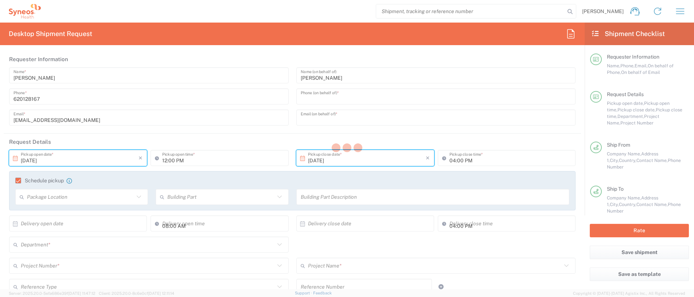
type input "Rábano"
type input "Spain"
type input "47319"
type input "Laura Arce"
type input "+34 630 263 436"
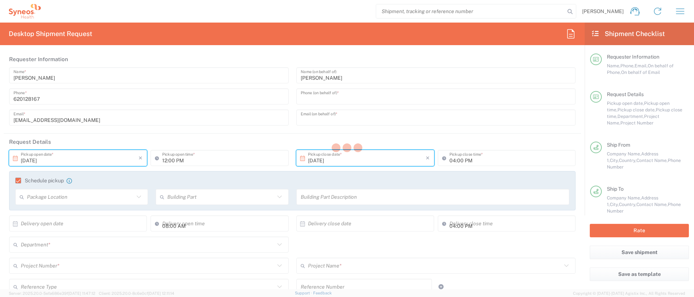
type input "laura.arce@sanofi.com"
type input "Sender/Shipper"
type input "Not Sold"
type input "Sender/Shipper"
type input "Delivery Duty Paid"
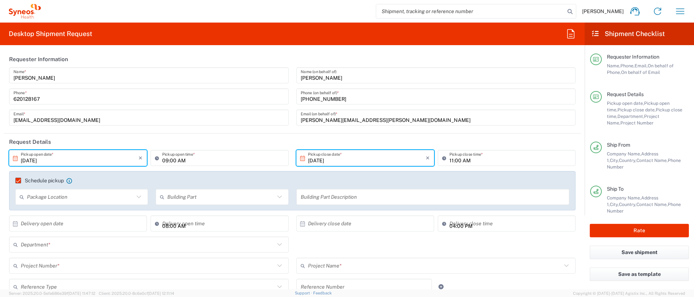
type input "3110"
type input "7061958D"
type input "7061958D-Sanofi-Spain"
type input "Castilla y León"
type input "Large Box"
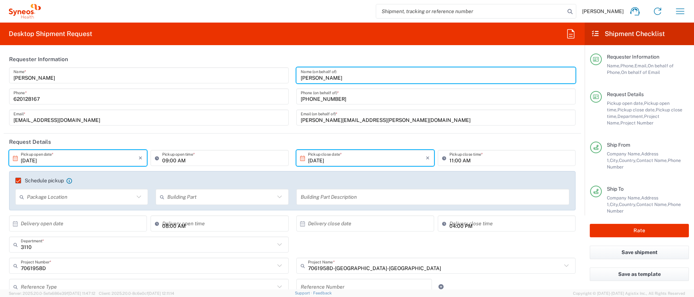
drag, startPoint x: 330, startPoint y: 80, endPoint x: 296, endPoint y: 79, distance: 34.6
click at [301, 79] on input "Laura Arce" at bounding box center [436, 75] width 271 height 13
click at [310, 75] on input "Coral" at bounding box center [436, 75] width 271 height 13
click at [330, 77] on input "Coral" at bounding box center [436, 75] width 271 height 13
click at [347, 111] on input "laura.arce@sanofi.com" at bounding box center [436, 117] width 271 height 13
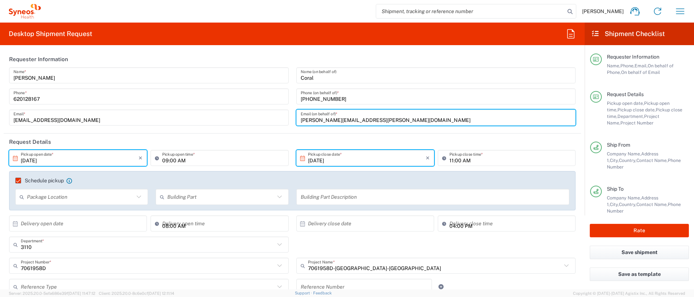
click at [334, 82] on div "Coral Name (on behalf of)" at bounding box center [435, 75] width 279 height 16
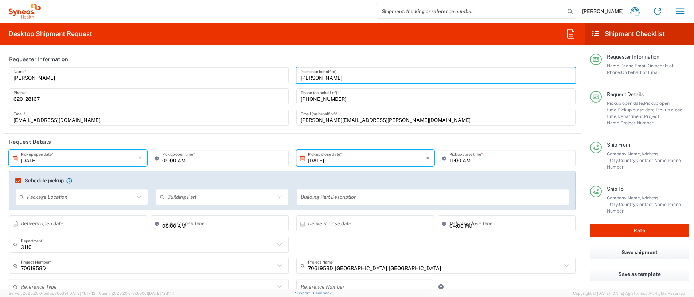
type input "Coral Garcia de Pedro"
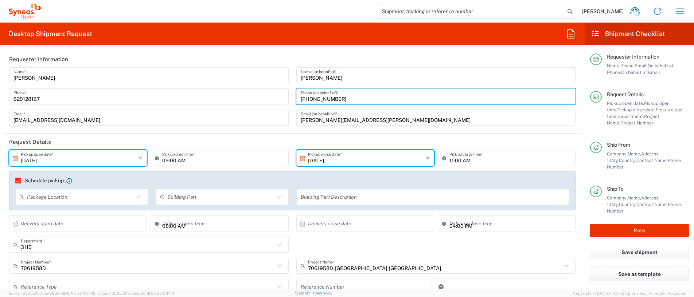
drag, startPoint x: 342, startPoint y: 101, endPoint x: 296, endPoint y: 99, distance: 45.9
click at [301, 99] on input "+34 630 263 436" at bounding box center [436, 96] width 271 height 13
paste input "mariacoral.garciadepedro@sanofi.com"
type input "mariacoral.garciadepedro@sanofi.com"
drag, startPoint x: 398, startPoint y: 97, endPoint x: 294, endPoint y: 100, distance: 103.5
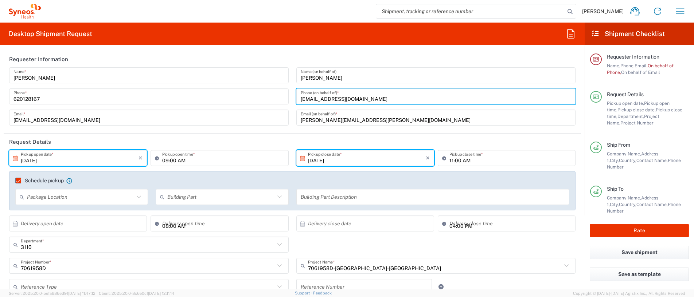
click at [296, 100] on div "mariacoral.garciadepedro@sanofi.com Phone (on behalf of) *" at bounding box center [435, 97] width 279 height 16
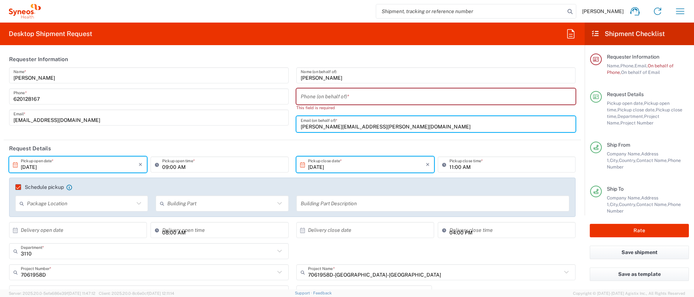
drag, startPoint x: 353, startPoint y: 121, endPoint x: 295, endPoint y: 122, distance: 58.3
click at [301, 122] on input "laura.arce@sanofi.com" at bounding box center [436, 124] width 271 height 13
paste input "mariacoral.garciadepedro"
type input "mariacoral.garciadepedro@sanofi.com"
click at [368, 99] on input "tel" at bounding box center [436, 96] width 271 height 13
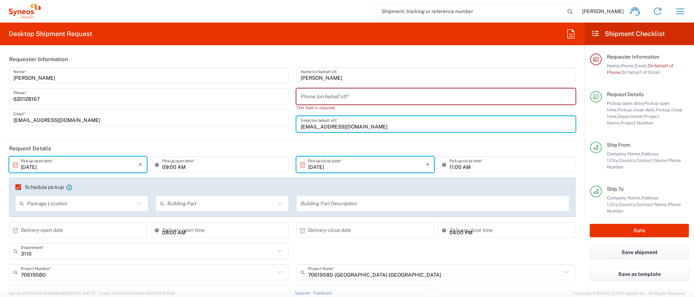
paste input "+34 (0)609883847"
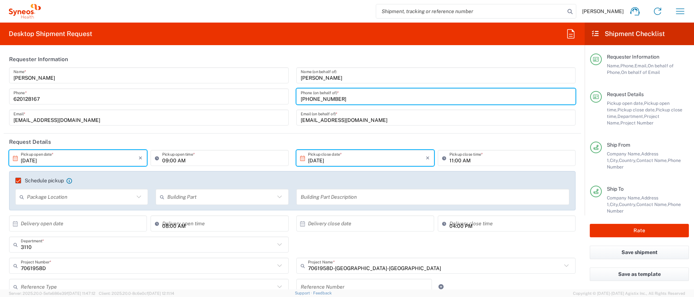
scroll to position [73, 0]
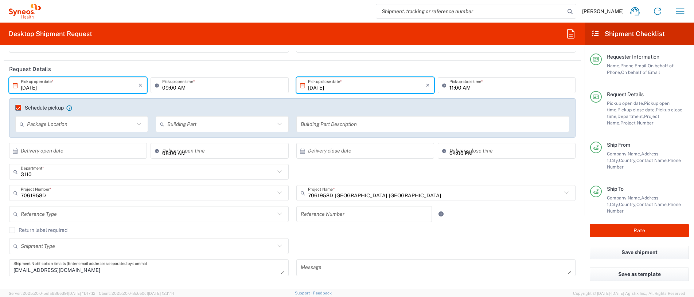
type input "+34 (0)609883847"
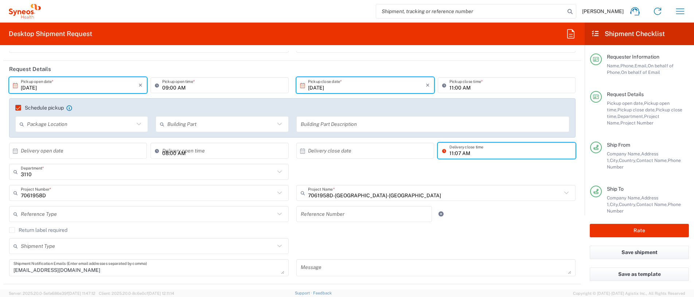
click at [449, 156] on input "11:07 AM" at bounding box center [510, 151] width 122 height 13
type input "2:00pm"
click at [460, 179] on div "3110 Department * 3110 3000 3100 3109 3111 3112 3125 3130 3135 3136 3150 3155 3…" at bounding box center [292, 174] width 574 height 21
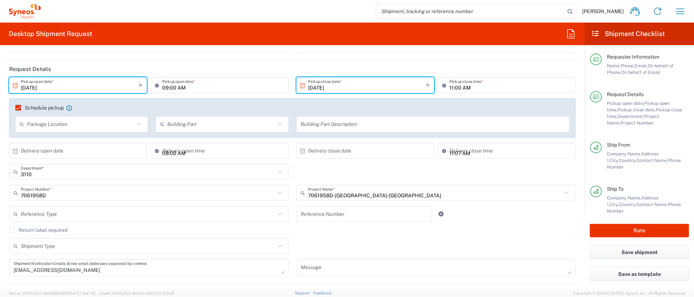
click at [469, 150] on input "11:07 AM" at bounding box center [510, 151] width 122 height 13
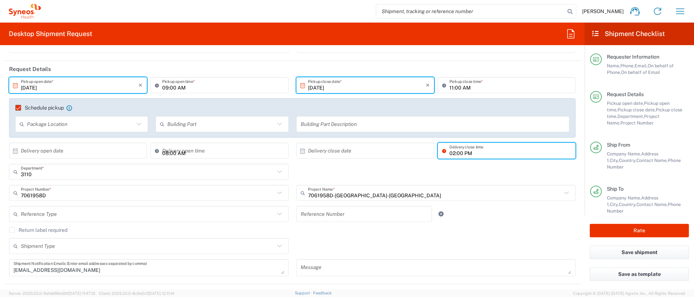
type input "02:00 PM"
click at [473, 167] on div "3110 Department * 3110 3000 3100 3109 3111 3112 3125 3130 3135 3136 3150 3155 3…" at bounding box center [292, 174] width 574 height 21
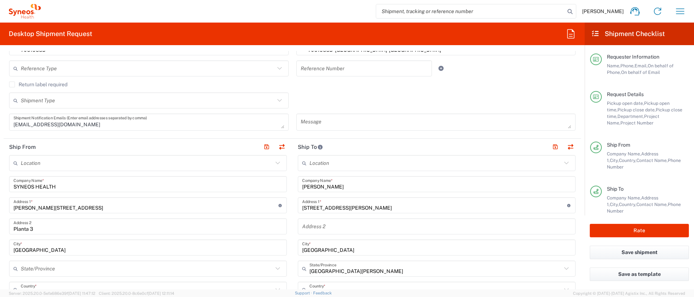
scroll to position [291, 0]
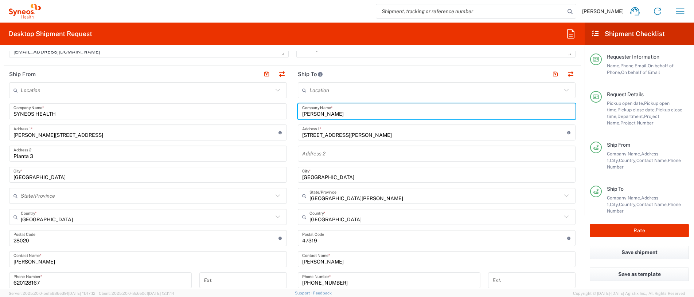
drag, startPoint x: 332, startPoint y: 113, endPoint x: 297, endPoint y: 116, distance: 35.4
click at [302, 116] on input "Laura Arce" at bounding box center [436, 111] width 269 height 13
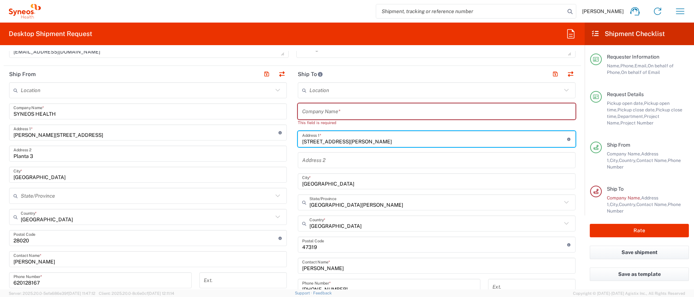
drag, startPoint x: 343, startPoint y: 138, endPoint x: 297, endPoint y: 135, distance: 45.6
click at [302, 135] on input "Calle San Isidro, 6" at bounding box center [434, 139] width 265 height 13
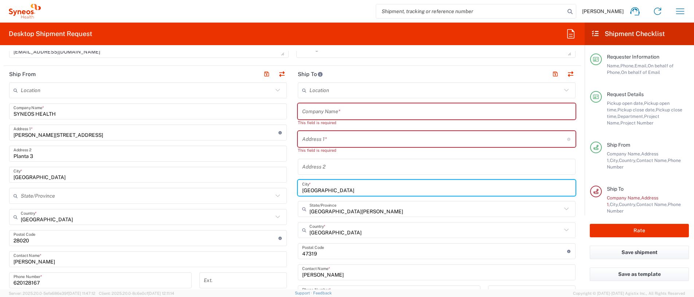
drag, startPoint x: 323, startPoint y: 183, endPoint x: 297, endPoint y: 186, distance: 26.4
click at [302, 186] on input "Rábano" at bounding box center [436, 188] width 269 height 13
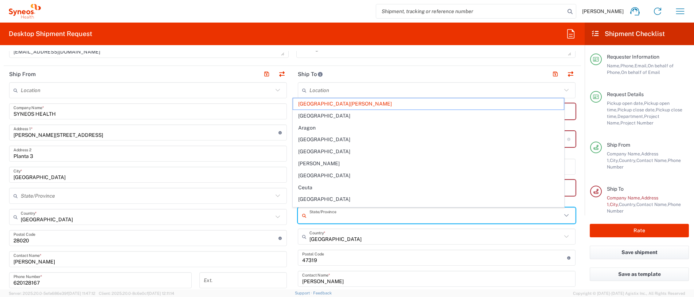
drag, startPoint x: 318, startPoint y: 210, endPoint x: 310, endPoint y: 211, distance: 8.1
click at [310, 211] on input "text" at bounding box center [435, 216] width 252 height 13
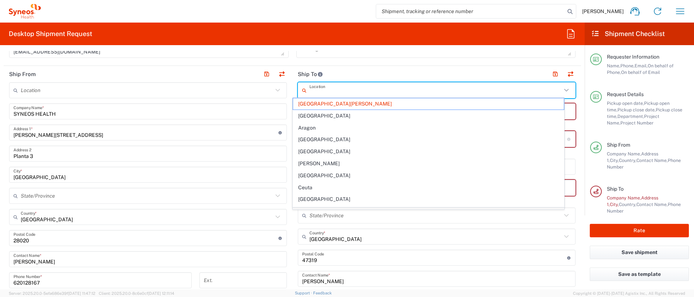
click at [455, 87] on input "text" at bounding box center [435, 90] width 252 height 13
type input "Castilla y León"
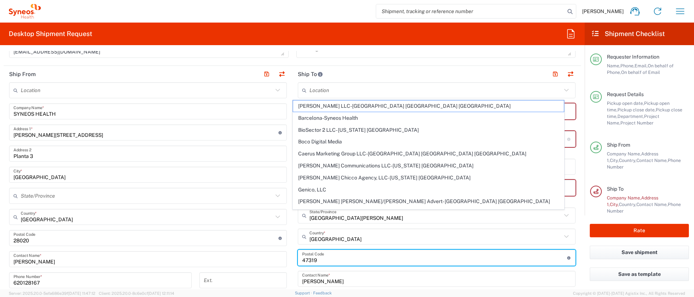
click at [359, 264] on input "undefined" at bounding box center [434, 258] width 265 height 13
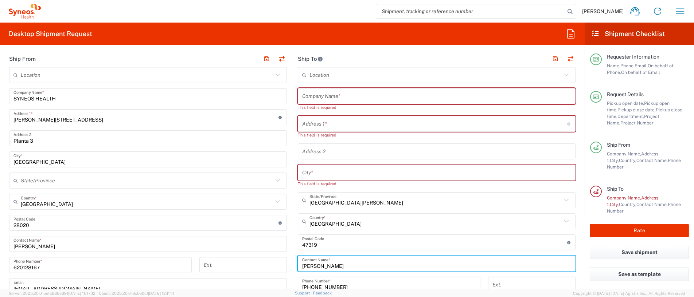
scroll to position [310, 0]
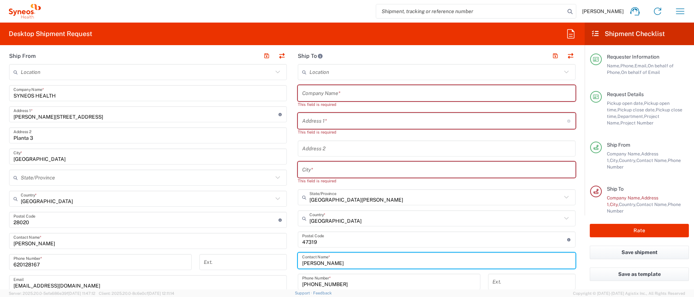
drag, startPoint x: 345, startPoint y: 283, endPoint x: 296, endPoint y: 269, distance: 51.4
click at [298, 269] on div "Location Addison Whitney LLC-Morrisvile NC US Barcelona-Syneos Health BioSector…" at bounding box center [437, 227] width 278 height 326
paste input "Dr. Juan Roldan Sanchez"
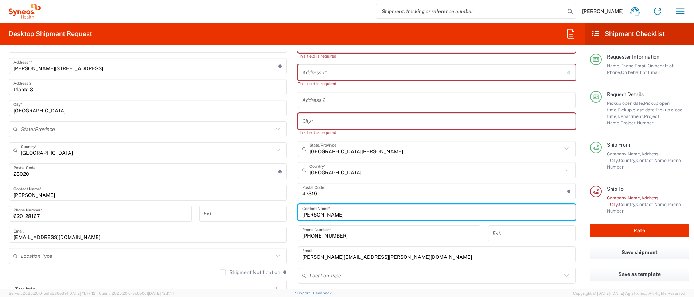
scroll to position [383, 0]
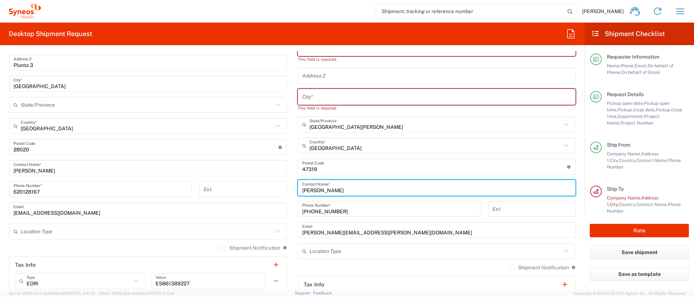
type input "Dr. Juan Roldan Sanchez"
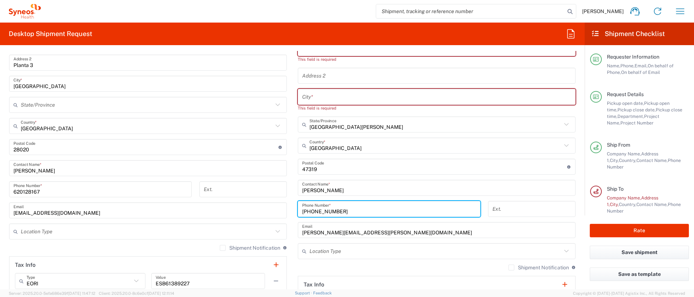
drag, startPoint x: 345, startPoint y: 212, endPoint x: 297, endPoint y: 209, distance: 47.4
click at [302, 209] on input "+34 630 263 436" at bounding box center [389, 209] width 174 height 13
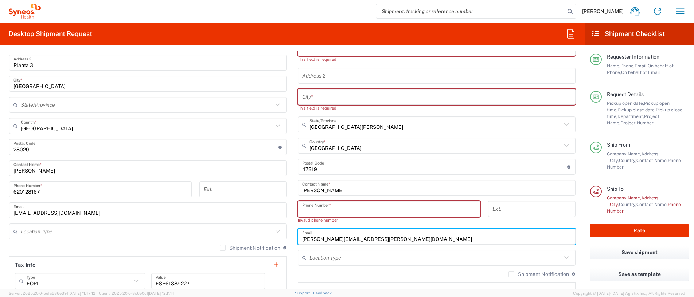
drag, startPoint x: 359, startPoint y: 233, endPoint x: 297, endPoint y: 235, distance: 61.6
click at [302, 235] on input "laura.arce@sanofi.com" at bounding box center [436, 237] width 269 height 13
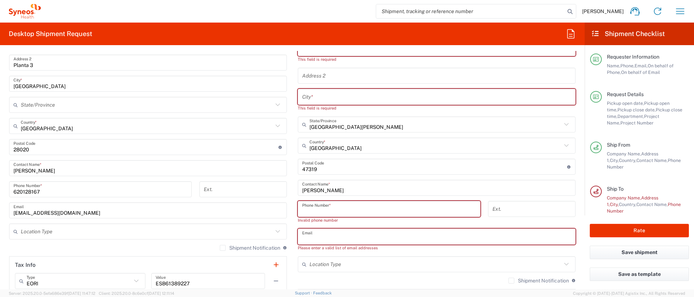
click at [333, 235] on input "text" at bounding box center [436, 237] width 269 height 13
paste input "elisabet.arboix@pectusrh.com"
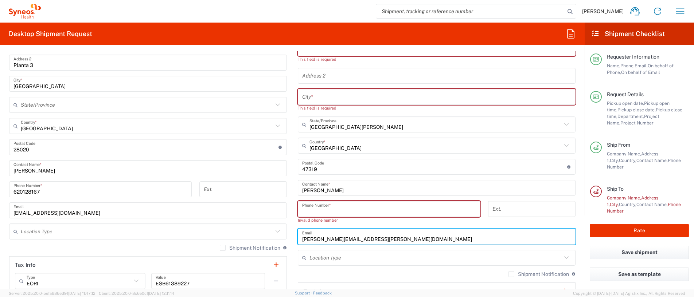
type input "elisabet.arboix@pectusrh.com"
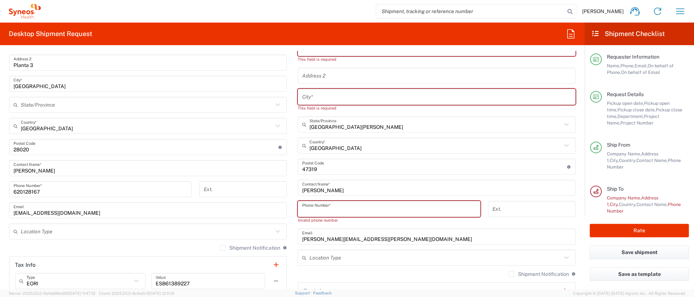
click at [331, 209] on input "tel" at bounding box center [389, 209] width 174 height 13
paste input "680378183"
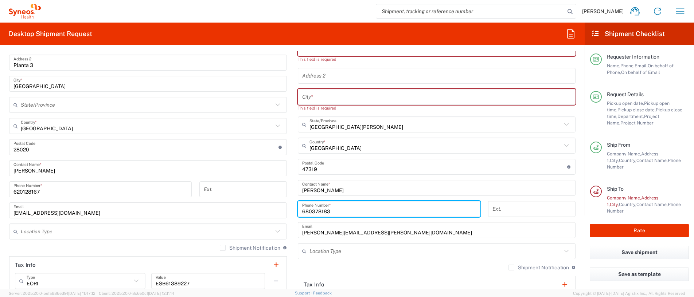
type input "680378183"
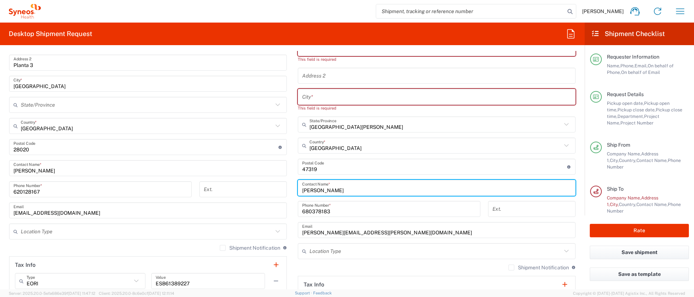
click at [373, 191] on input "Dr. Juan Roldan Sanchez" at bounding box center [436, 188] width 269 height 13
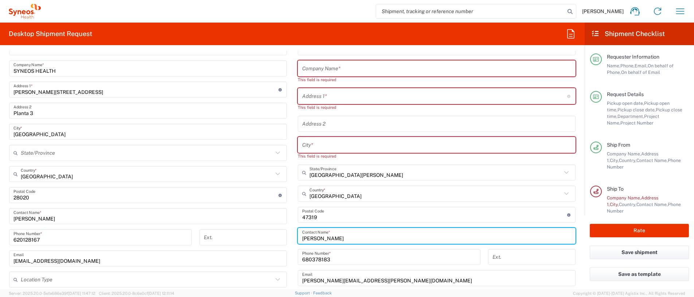
scroll to position [310, 0]
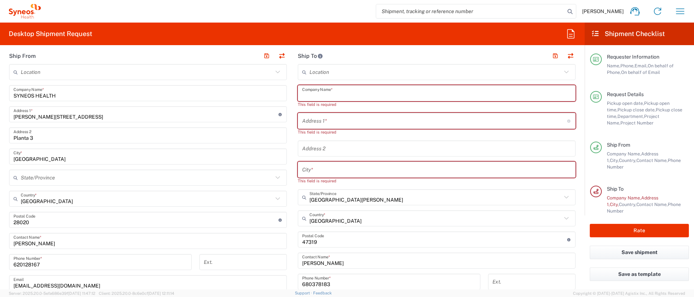
click at [330, 93] on input "text" at bounding box center [436, 93] width 269 height 13
click at [328, 123] on input "text" at bounding box center [434, 121] width 265 height 13
paste input "Calle del Doctor Roux, 78 Bajos"
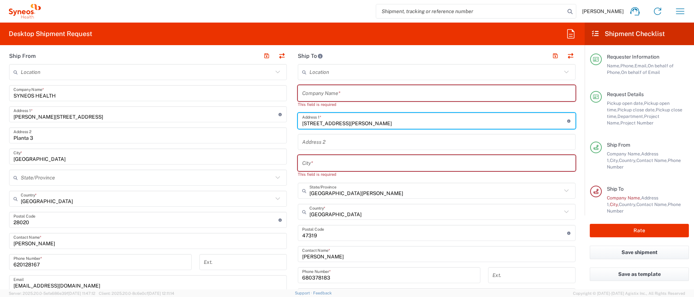
type input "Calle del Doctor Roux, 78 Bajos"
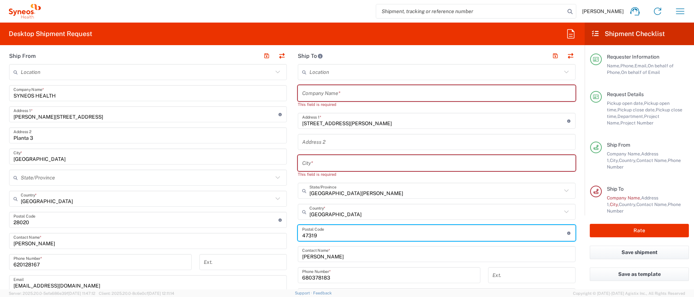
drag, startPoint x: 313, startPoint y: 235, endPoint x: 296, endPoint y: 237, distance: 16.8
click at [298, 237] on div "Postal Code Enter Postal Code here" at bounding box center [437, 233] width 278 height 16
type input "08017"
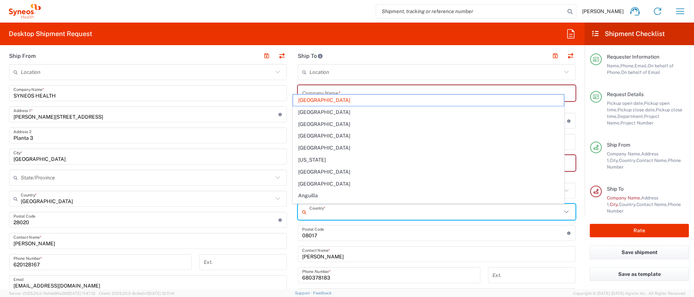
click at [334, 212] on input "text" at bounding box center [435, 212] width 252 height 13
click at [282, 146] on main "Location Addison Whitney LLC-Morrisvile NC US Barcelona-Syneos Health BioSector…" at bounding box center [148, 238] width 289 height 348
type input "Spain"
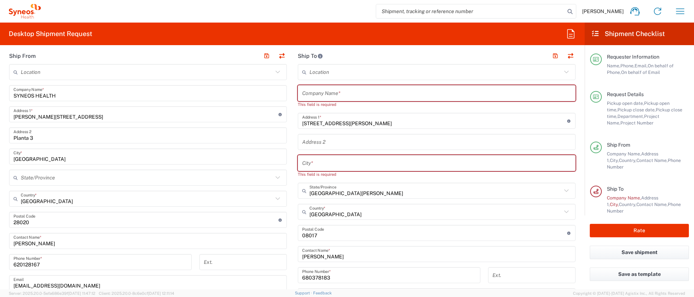
click at [438, 160] on input "text" at bounding box center [436, 163] width 269 height 13
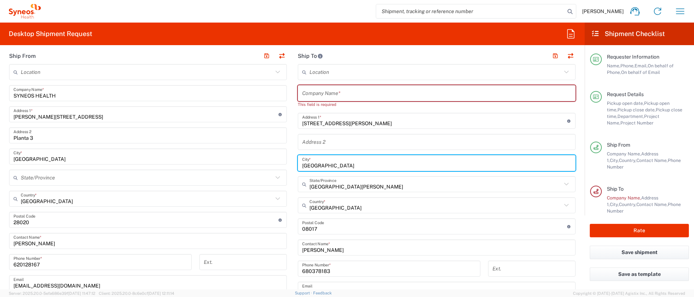
type input "BARCELONA"
click at [445, 143] on input "text" at bounding box center [436, 142] width 269 height 13
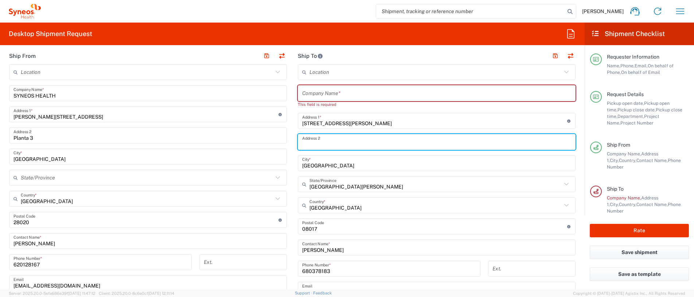
click at [426, 169] on input "BARCELONA" at bounding box center [436, 163] width 269 height 13
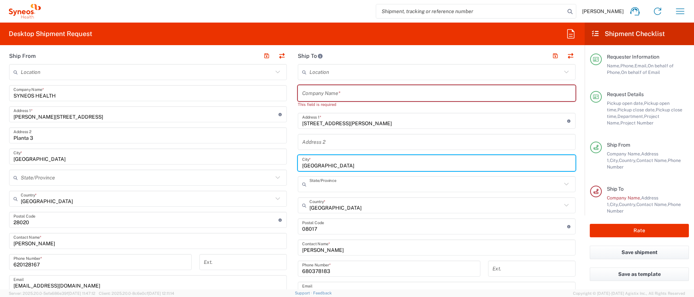
click at [412, 183] on input "text" at bounding box center [435, 184] width 252 height 13
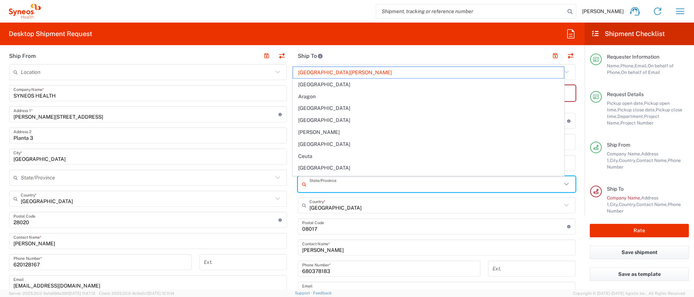
drag, startPoint x: 347, startPoint y: 146, endPoint x: 369, endPoint y: 169, distance: 33.0
click at [346, 146] on span "Catalunya" at bounding box center [428, 144] width 271 height 11
type input "Catalunya"
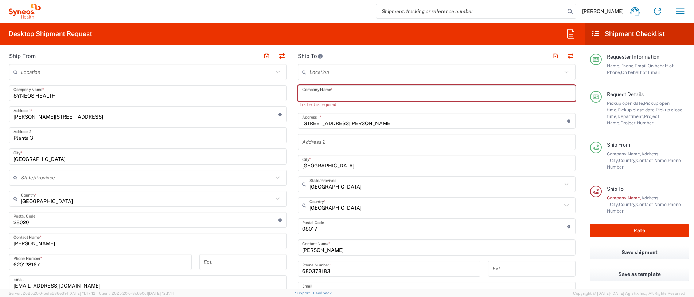
click at [331, 96] on input "text" at bounding box center [436, 93] width 269 height 13
paste input "Pectus Barcelona"
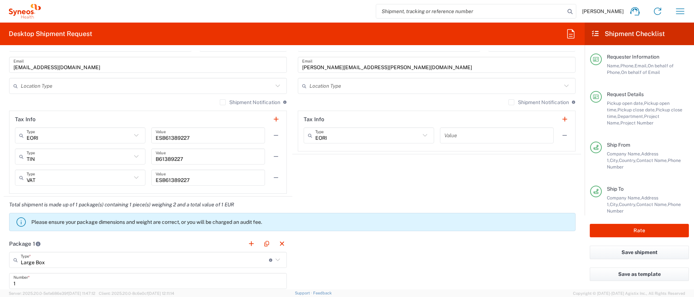
scroll to position [601, 0]
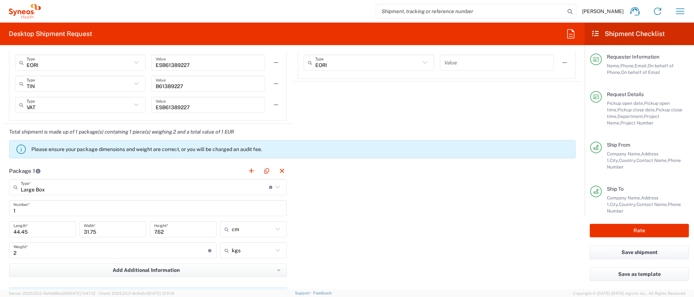
type input "Pectus Barcelona"
click at [273, 189] on icon at bounding box center [277, 187] width 9 height 9
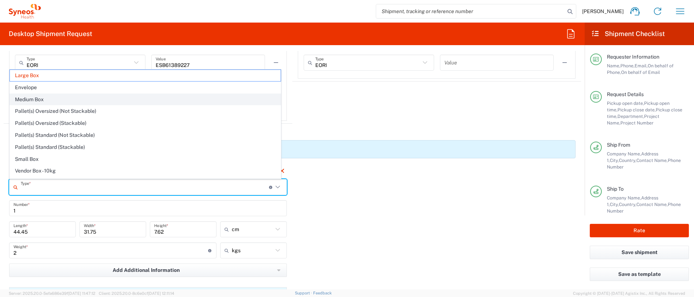
click at [32, 98] on span "Medium Box" at bounding box center [145, 99] width 271 height 11
type input "Medium Box"
type input "33.02"
type input "29.21"
type input "6.35"
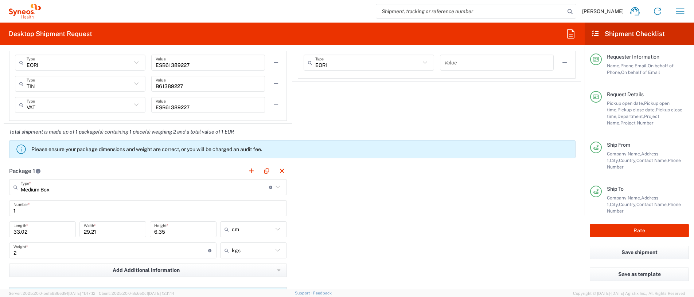
click at [23, 254] on input "2" at bounding box center [110, 250] width 195 height 13
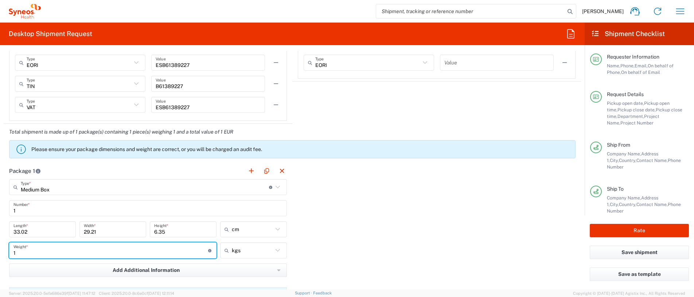
type input "1"
click at [303, 211] on div "Package 1 Medium Box Type * Material used to package goods Large Box Envelope M…" at bounding box center [292, 264] width 577 height 203
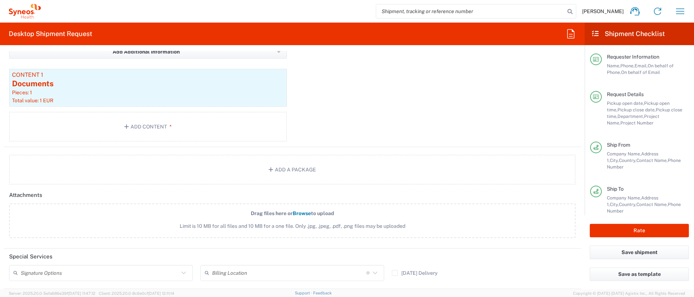
scroll to position [747, 0]
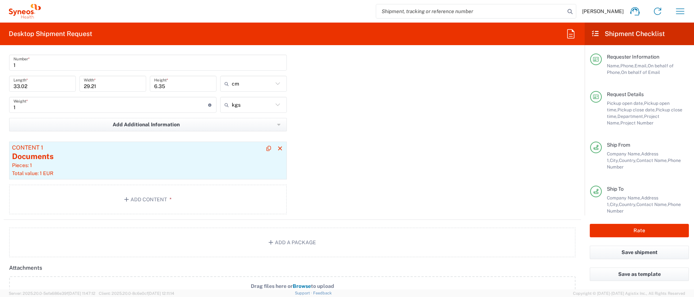
click at [161, 175] on div "Total value: 1 EUR" at bounding box center [148, 173] width 272 height 7
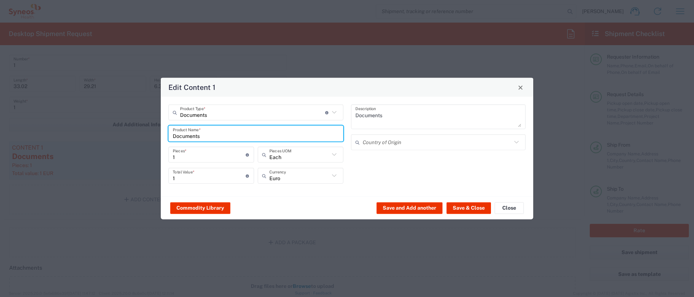
drag, startPoint x: 204, startPoint y: 136, endPoint x: 173, endPoint y: 136, distance: 30.6
click at [172, 139] on div "Documents Product Name *" at bounding box center [255, 134] width 175 height 16
type input "l"
drag, startPoint x: 188, startPoint y: 137, endPoint x: 173, endPoint y: 138, distance: 15.0
click at [173, 138] on input "LPTS" at bounding box center [256, 133] width 166 height 13
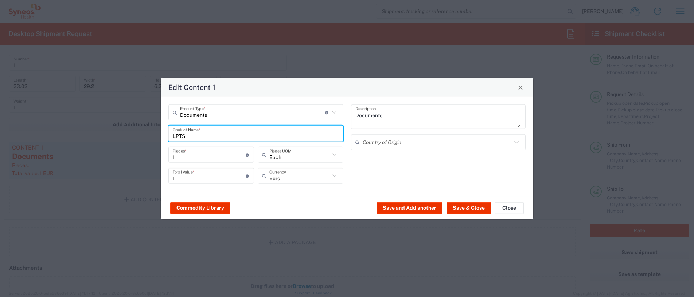
paste input "S18583_Site 7240001"
click at [233, 138] on input "LPS18583_Site 7240001 AEOLUS" at bounding box center [256, 133] width 166 height 13
click at [298, 133] on input "LPS18583_Site 7240001_AEOLUS" at bounding box center [256, 133] width 166 height 13
type input "LPS18583_Site 7240001_AEOLUS"
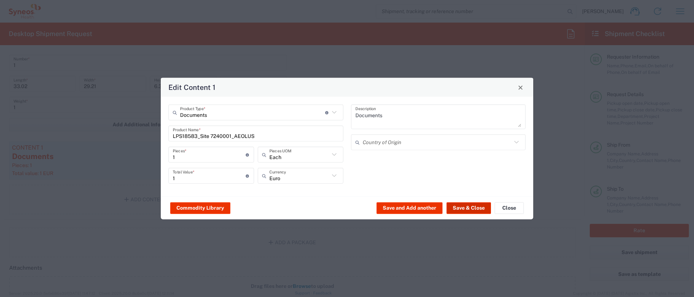
click at [477, 211] on button "Save & Close" at bounding box center [468, 208] width 44 height 12
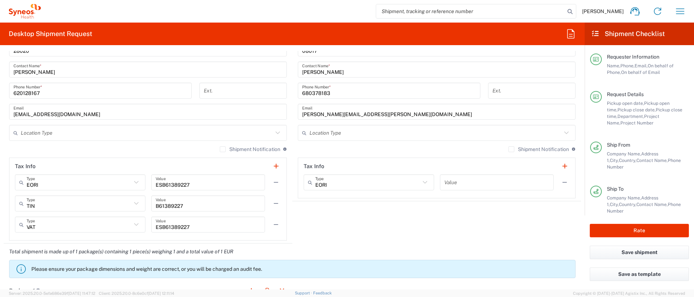
scroll to position [510, 0]
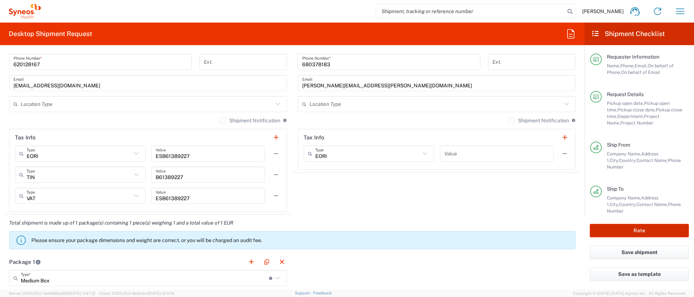
click at [640, 233] on button "Rate" at bounding box center [639, 230] width 99 height 13
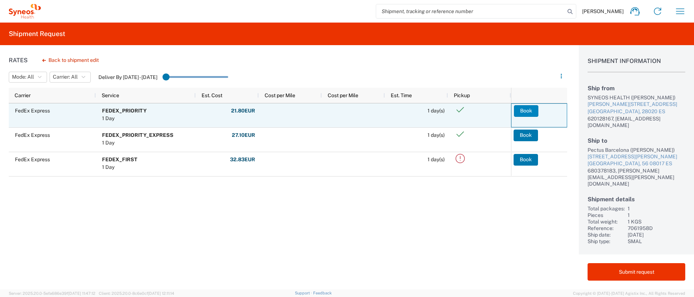
click at [524, 110] on button "Book" at bounding box center [526, 111] width 24 height 12
